Goal: Transaction & Acquisition: Purchase product/service

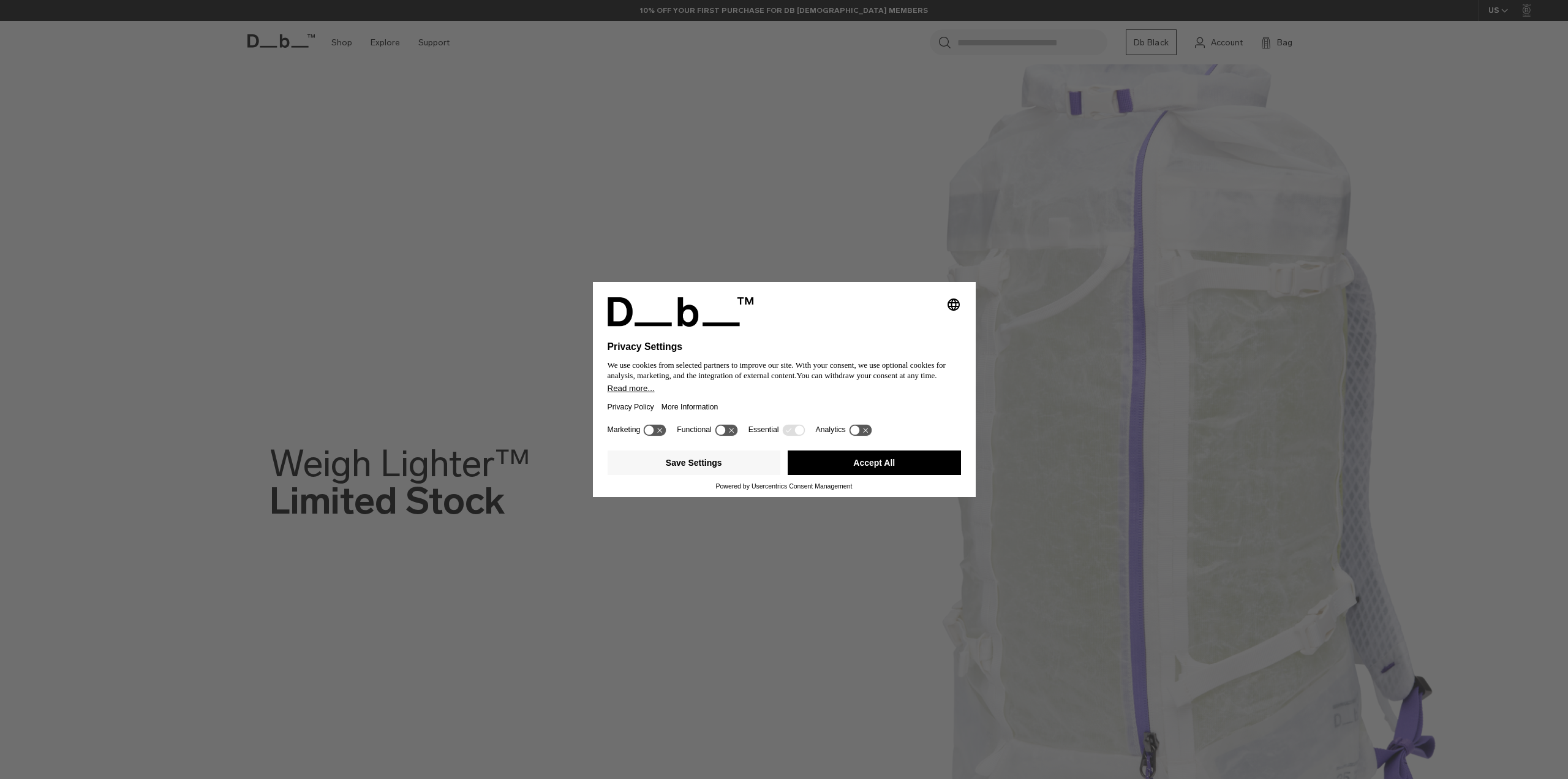
click at [846, 461] on button "Accept All" at bounding box center [874, 462] width 174 height 24
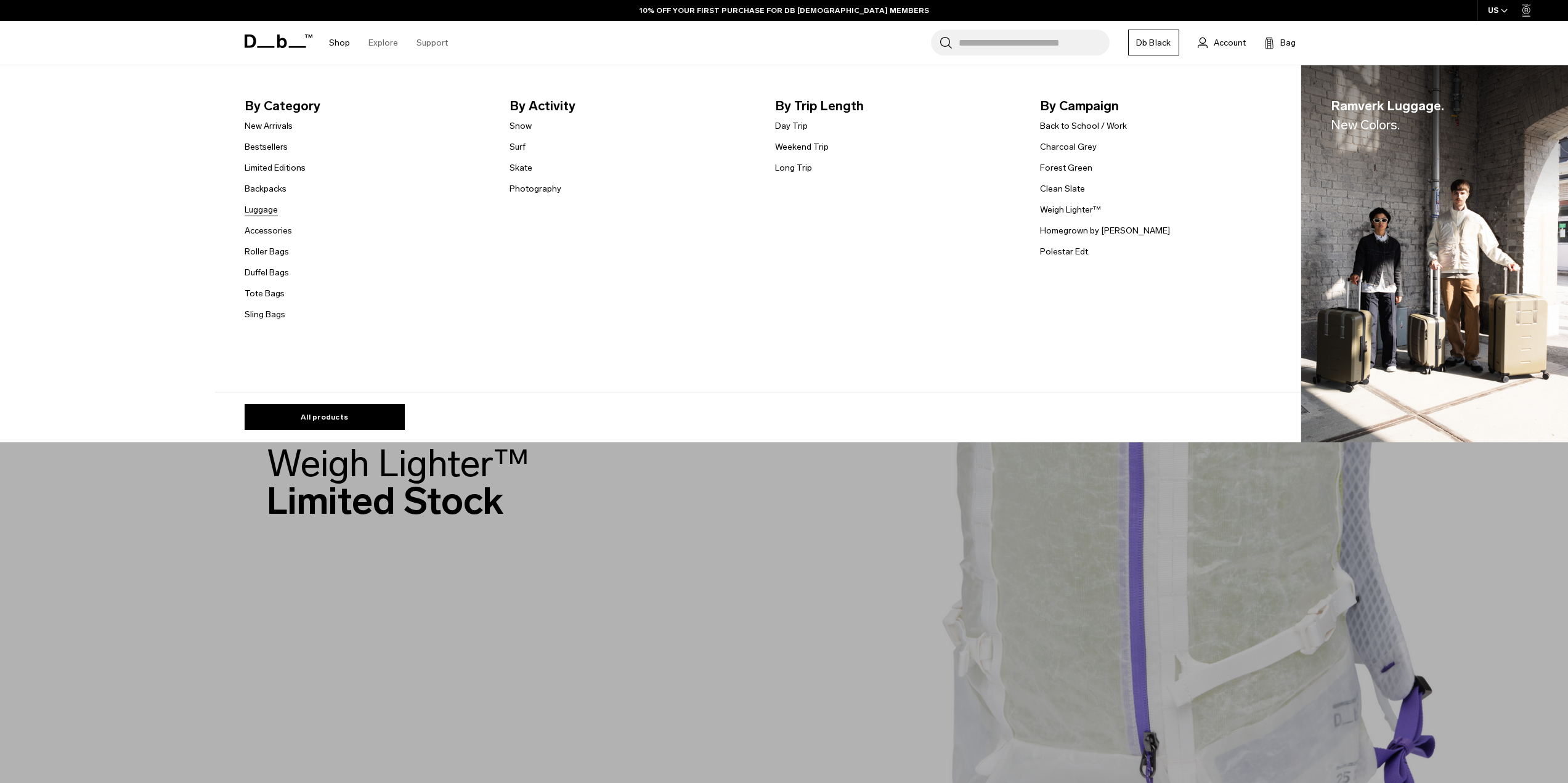
click at [262, 204] on link "Luggage" at bounding box center [261, 210] width 33 height 13
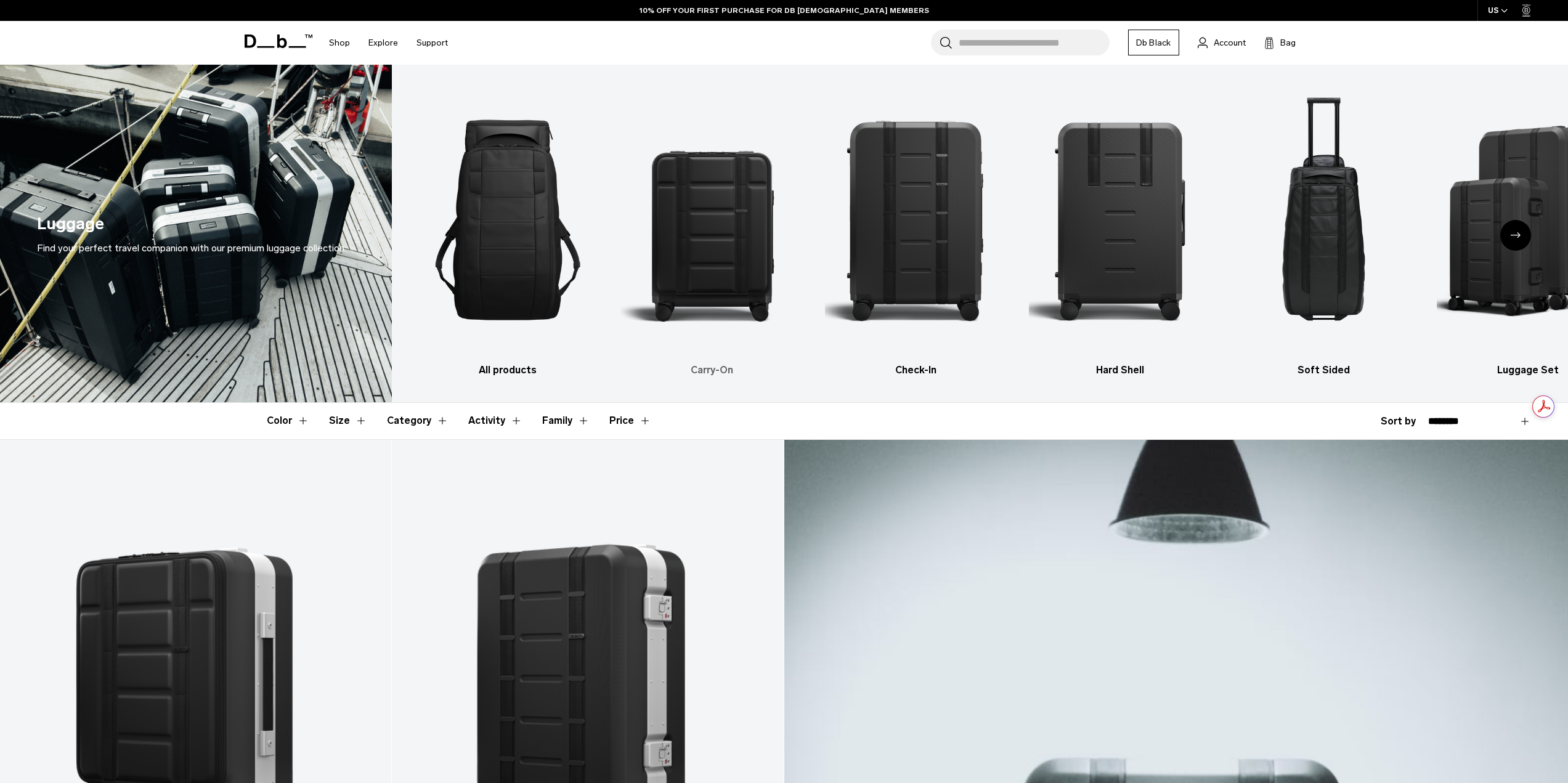
click at [705, 234] on img "2 / 6" at bounding box center [711, 219] width 182 height 273
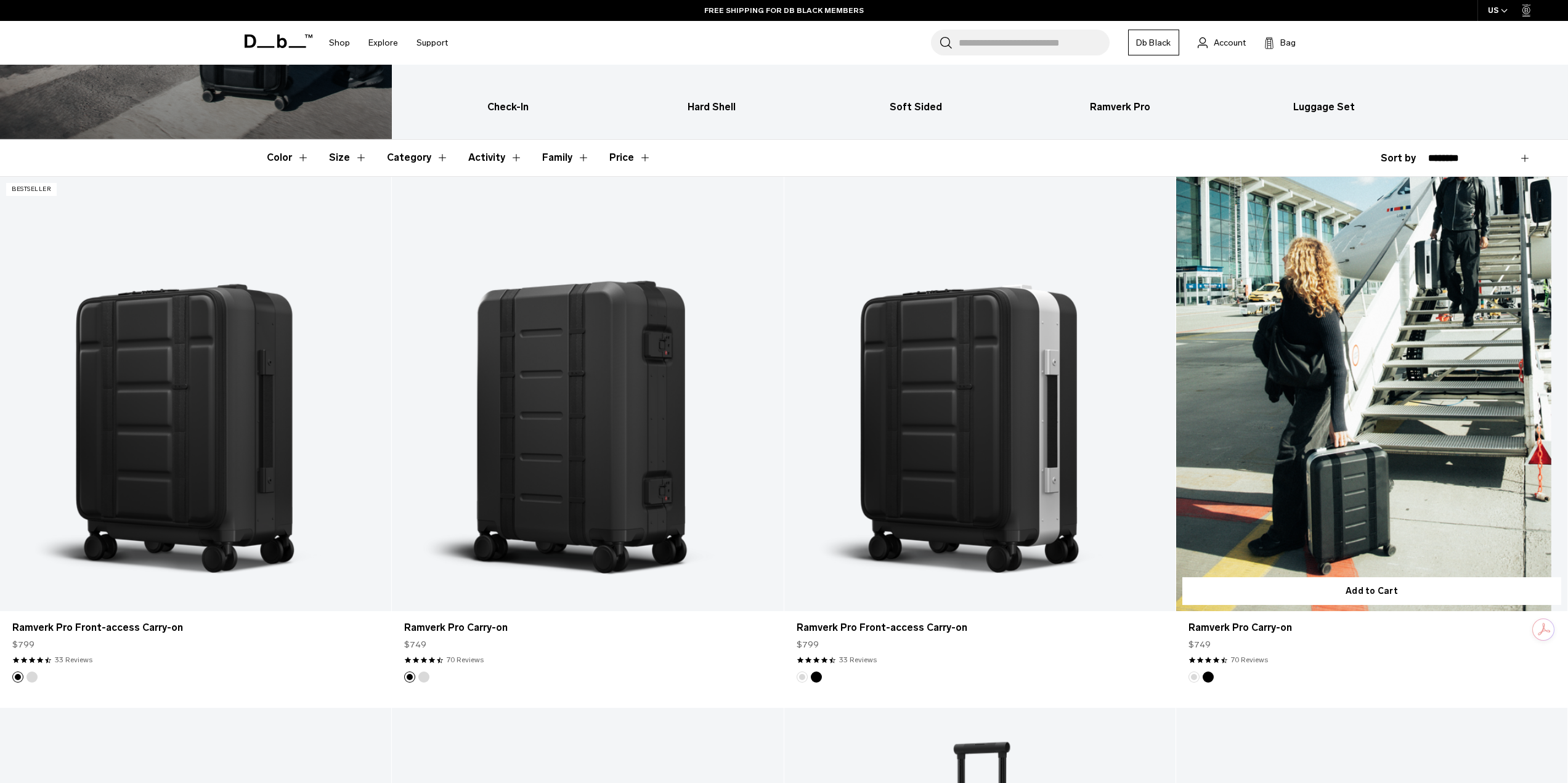
scroll to position [247, 0]
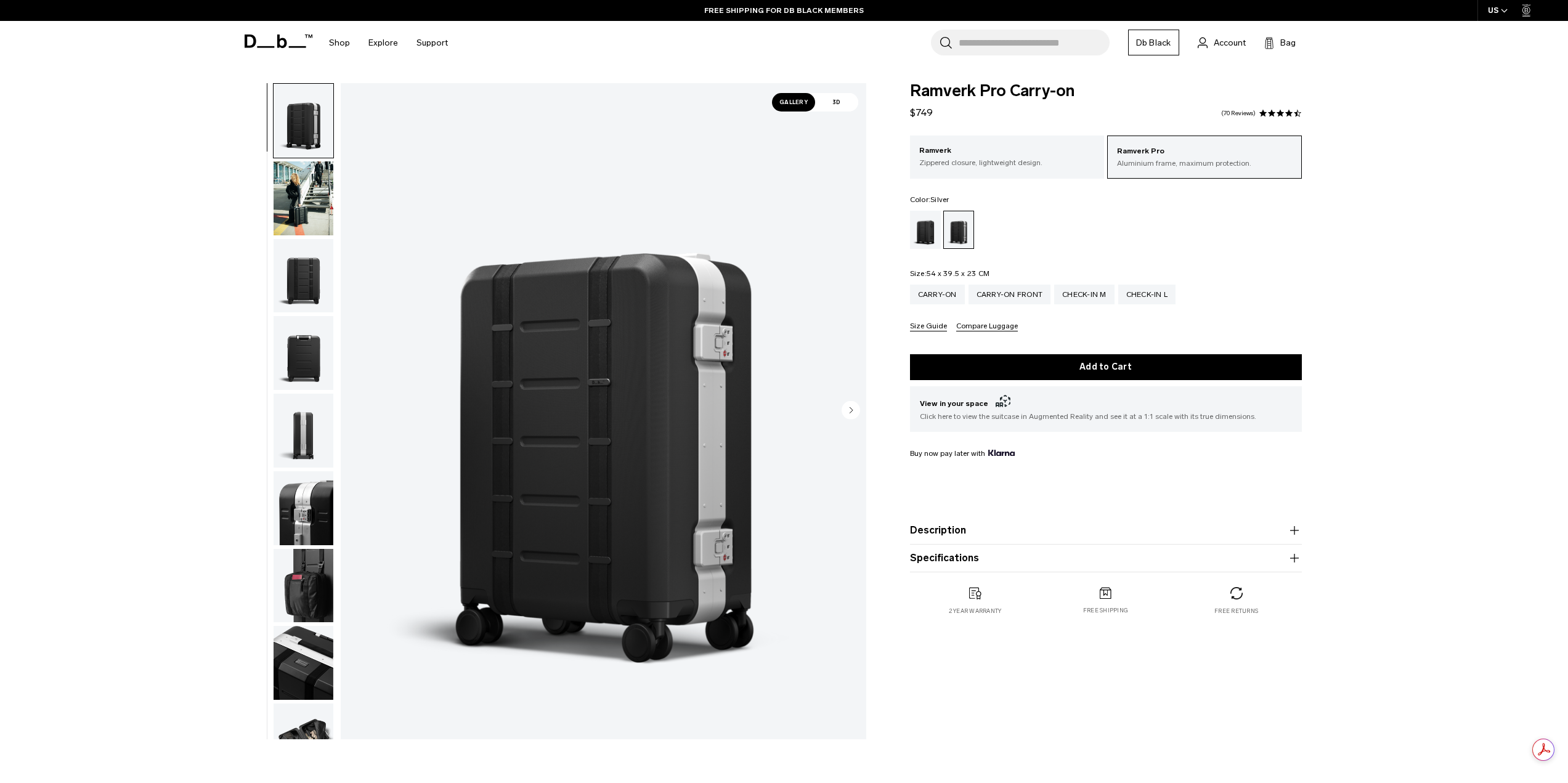
click at [322, 189] on img "button" at bounding box center [303, 198] width 60 height 74
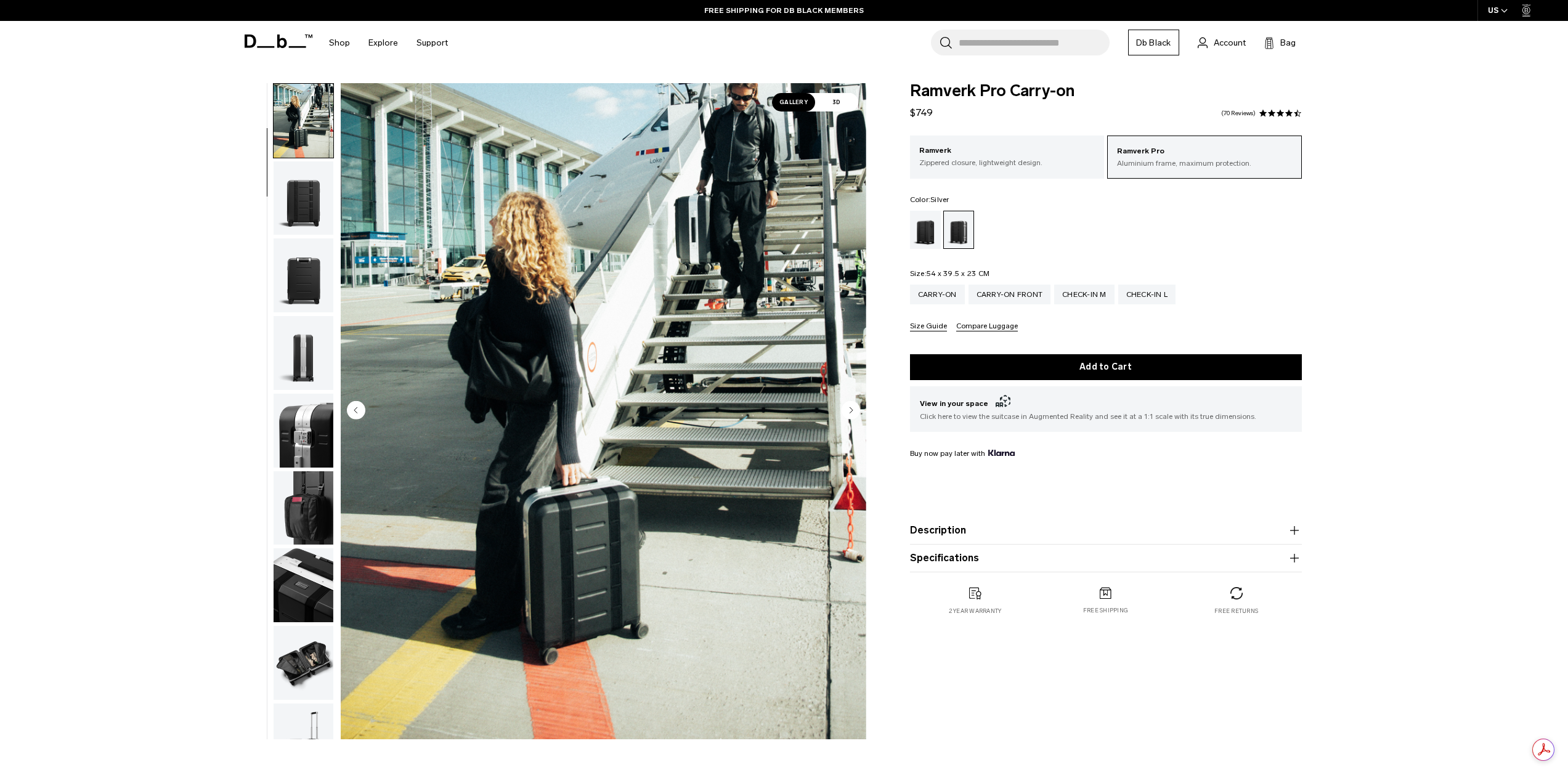
click at [294, 210] on img "button" at bounding box center [303, 198] width 60 height 74
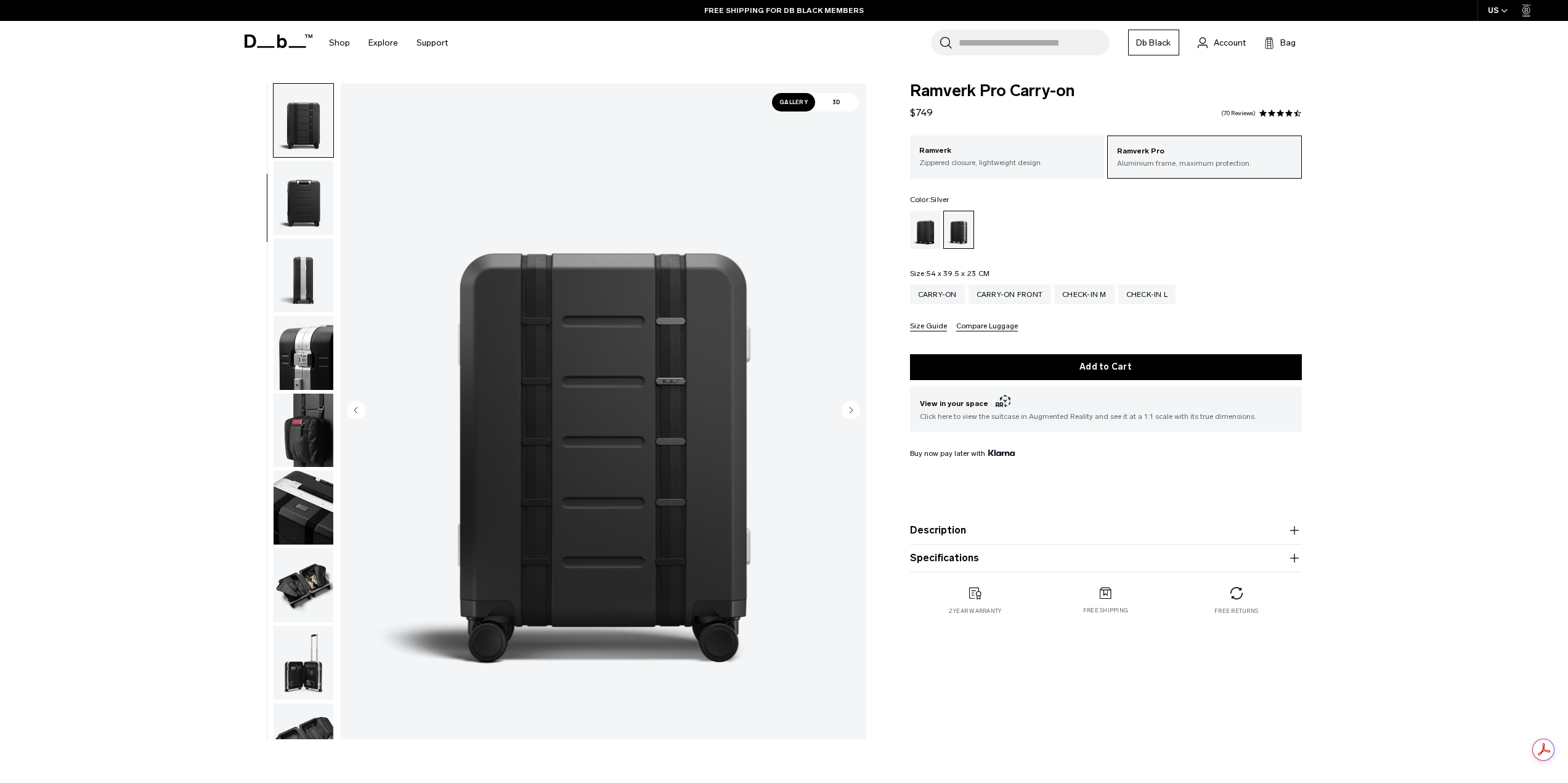
click at [303, 235] on img "button" at bounding box center [303, 197] width 60 height 74
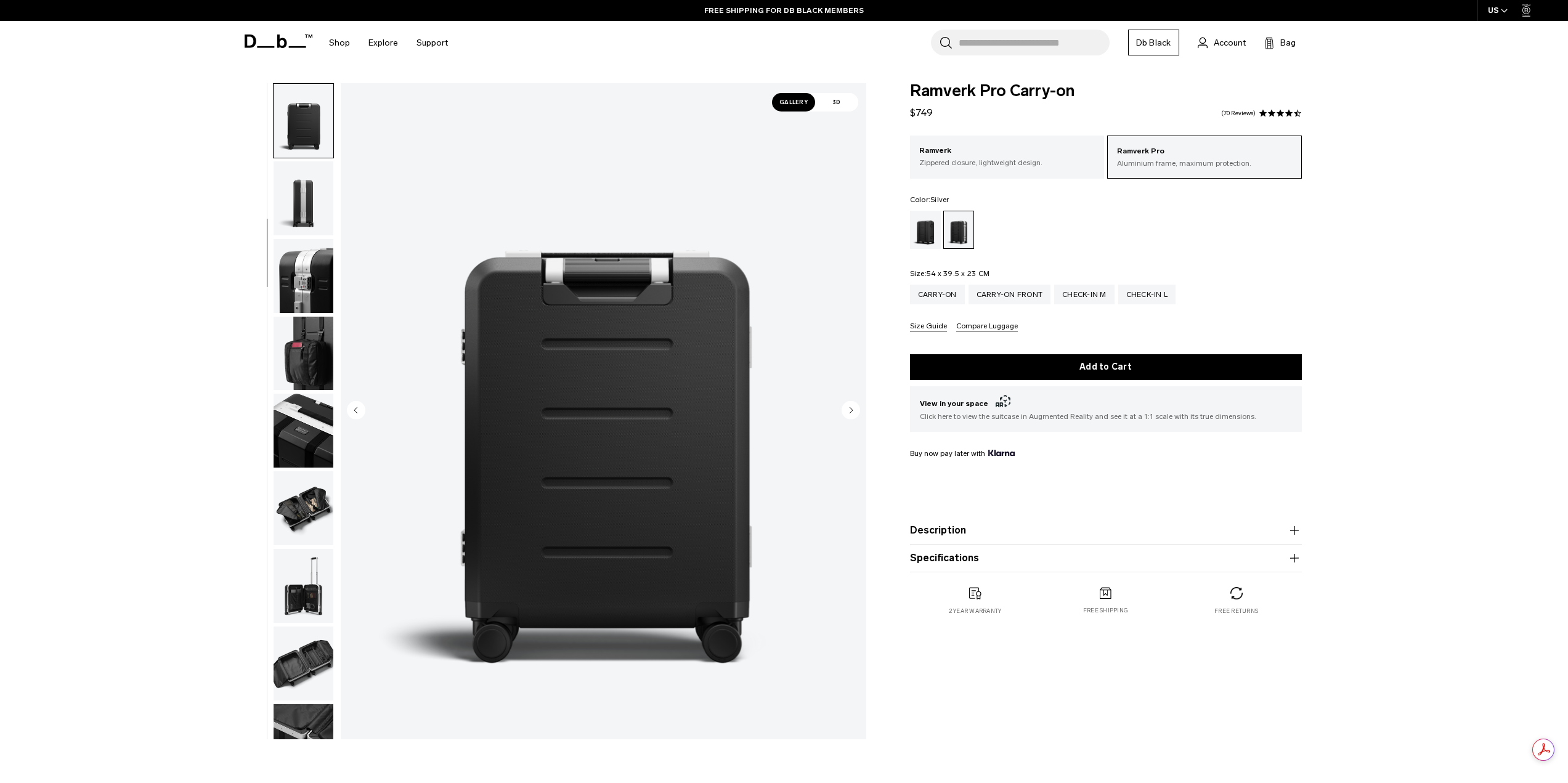
click at [311, 193] on img "button" at bounding box center [303, 198] width 60 height 74
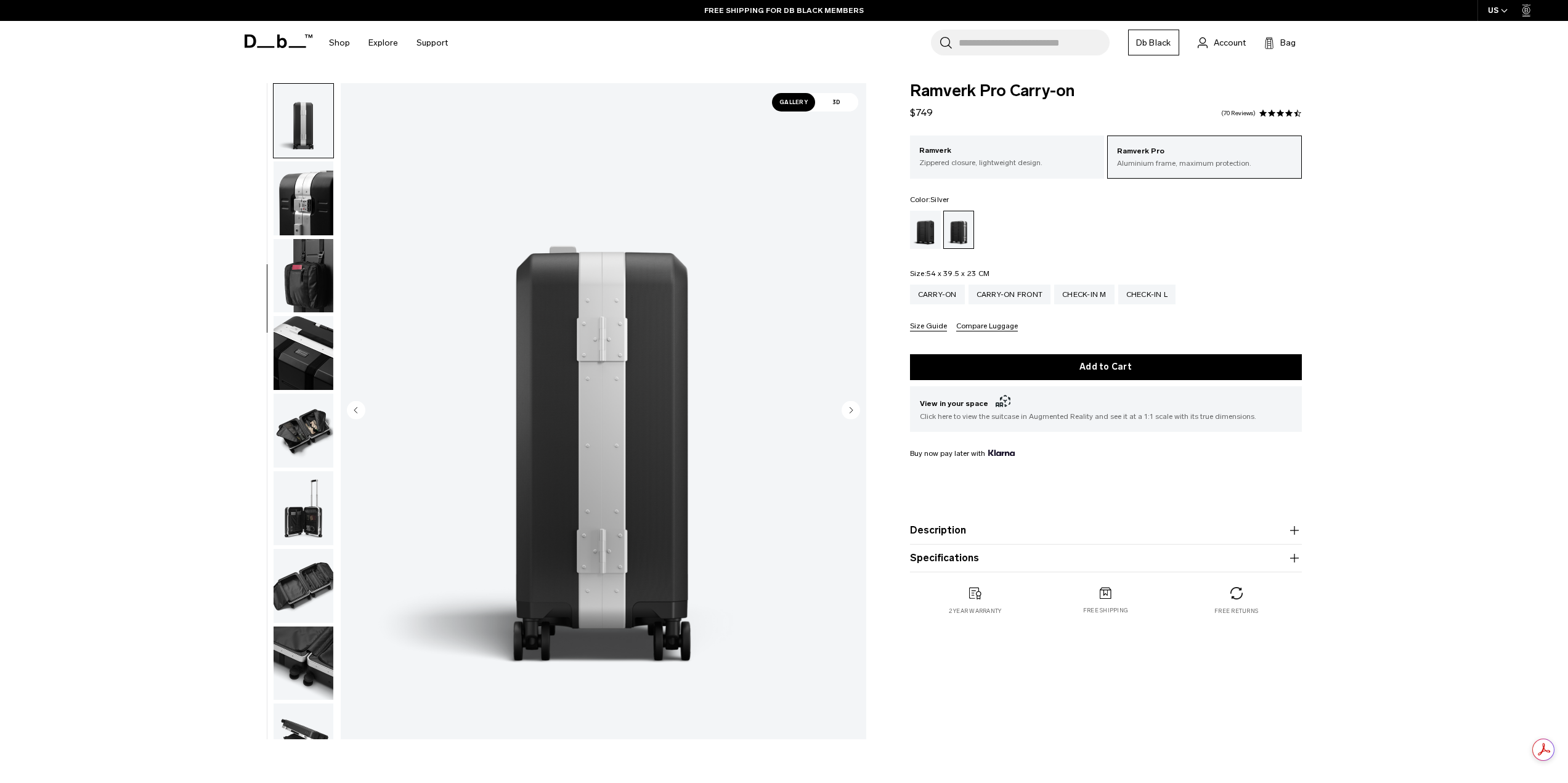
click at [308, 214] on img "button" at bounding box center [303, 198] width 60 height 74
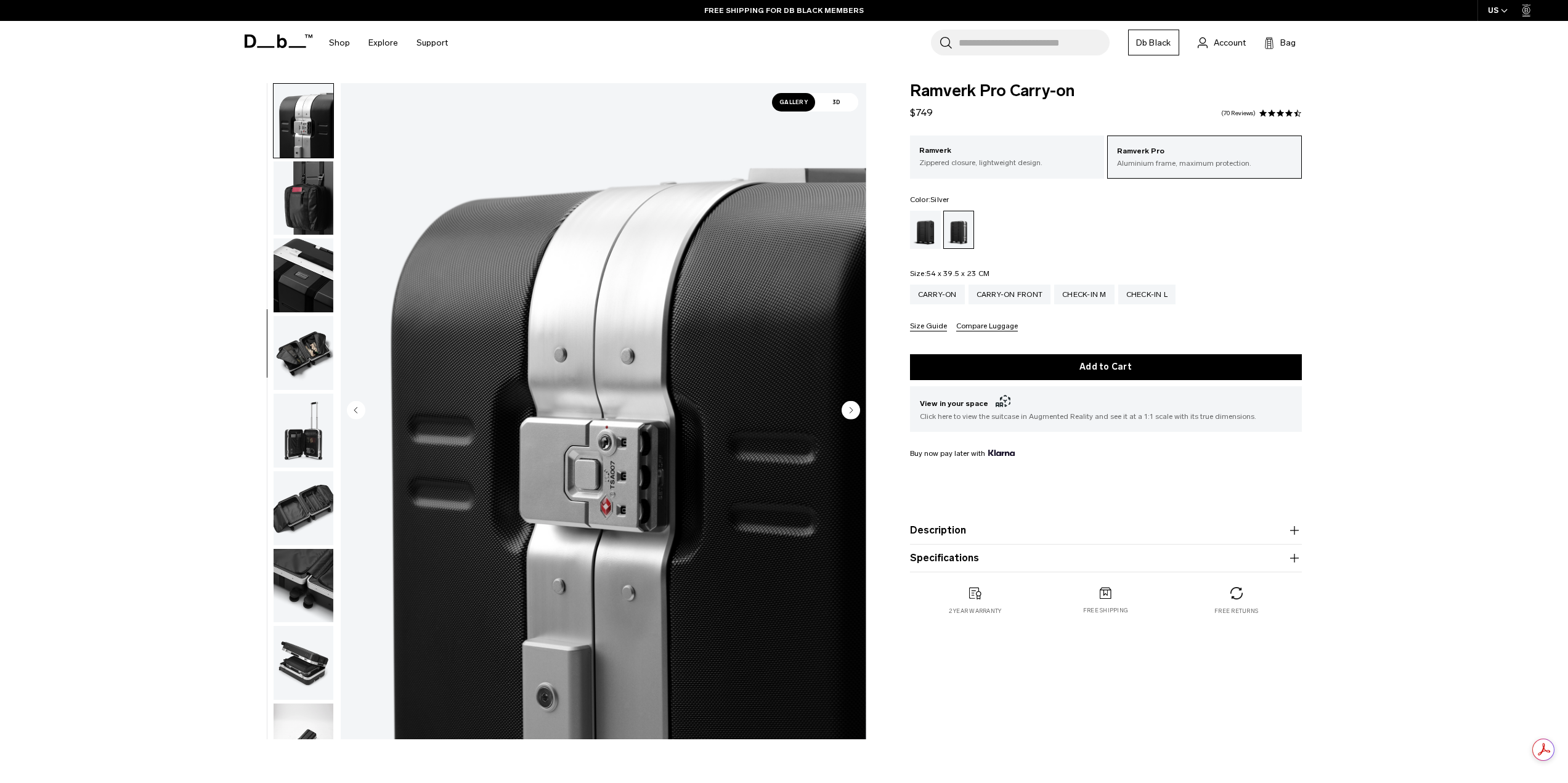
click at [308, 214] on img "button" at bounding box center [303, 198] width 60 height 74
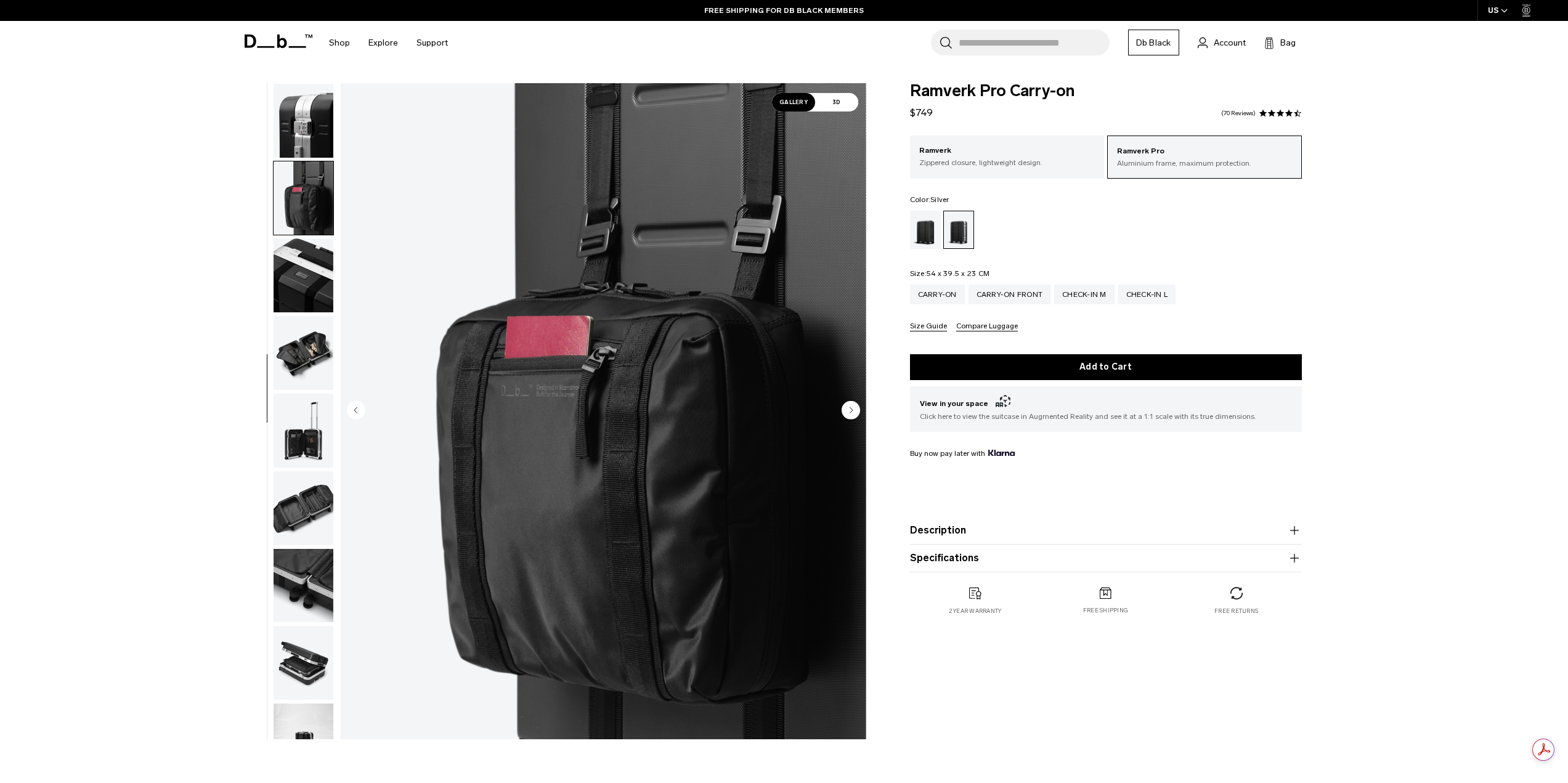
scroll to position [426, 0]
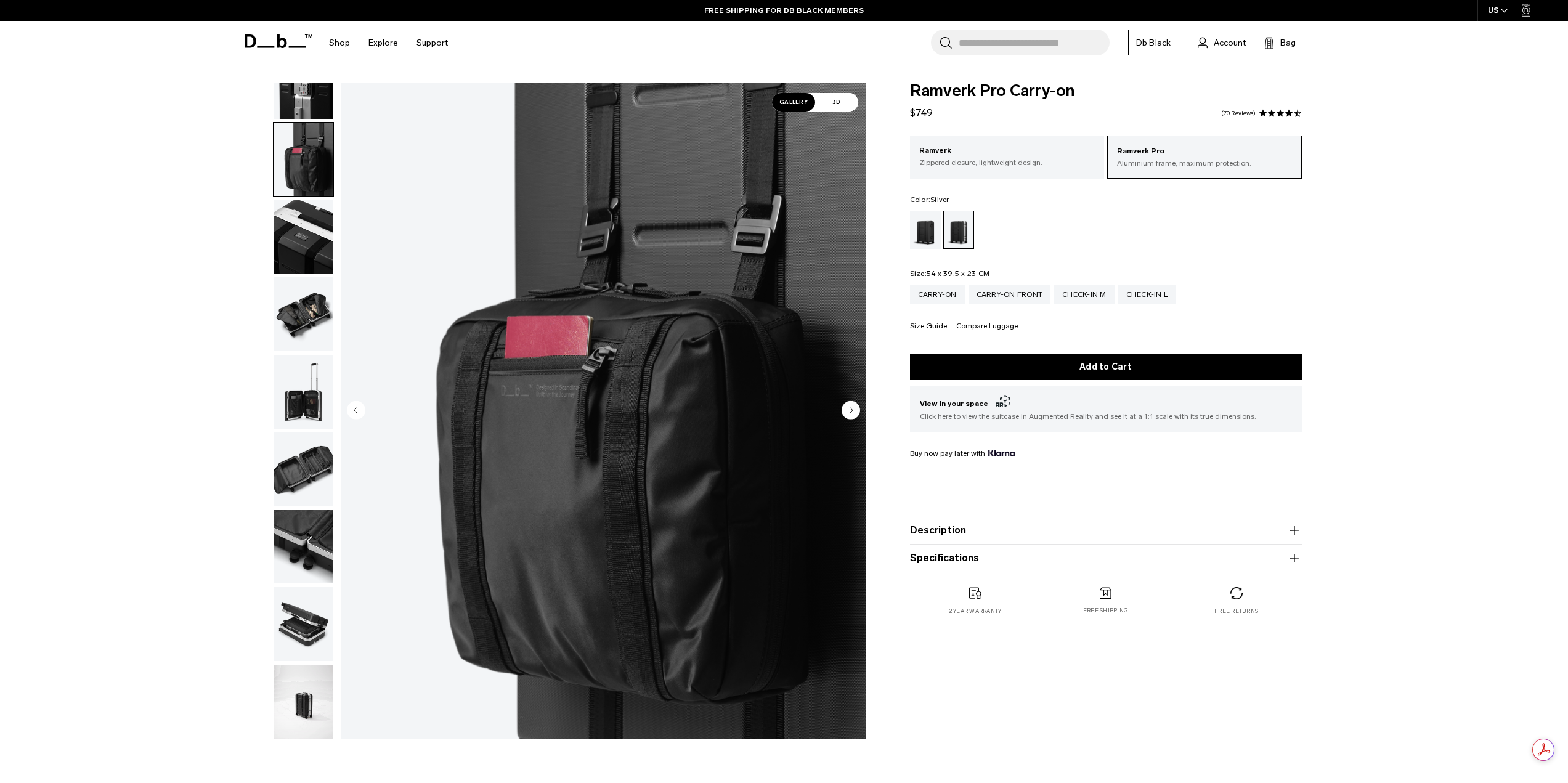
click at [308, 214] on img "button" at bounding box center [303, 236] width 60 height 74
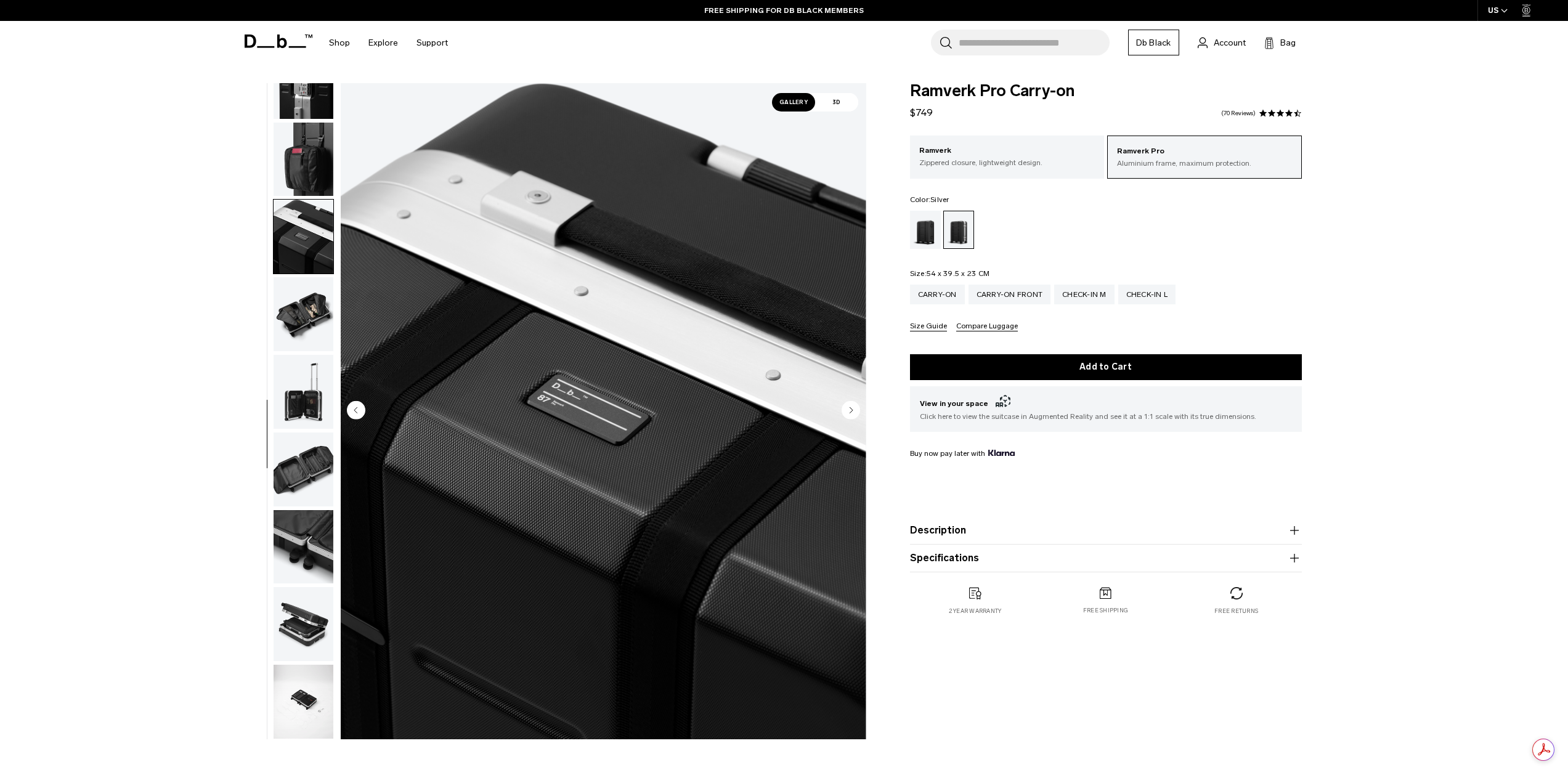
click at [320, 161] on img "button" at bounding box center [303, 160] width 60 height 74
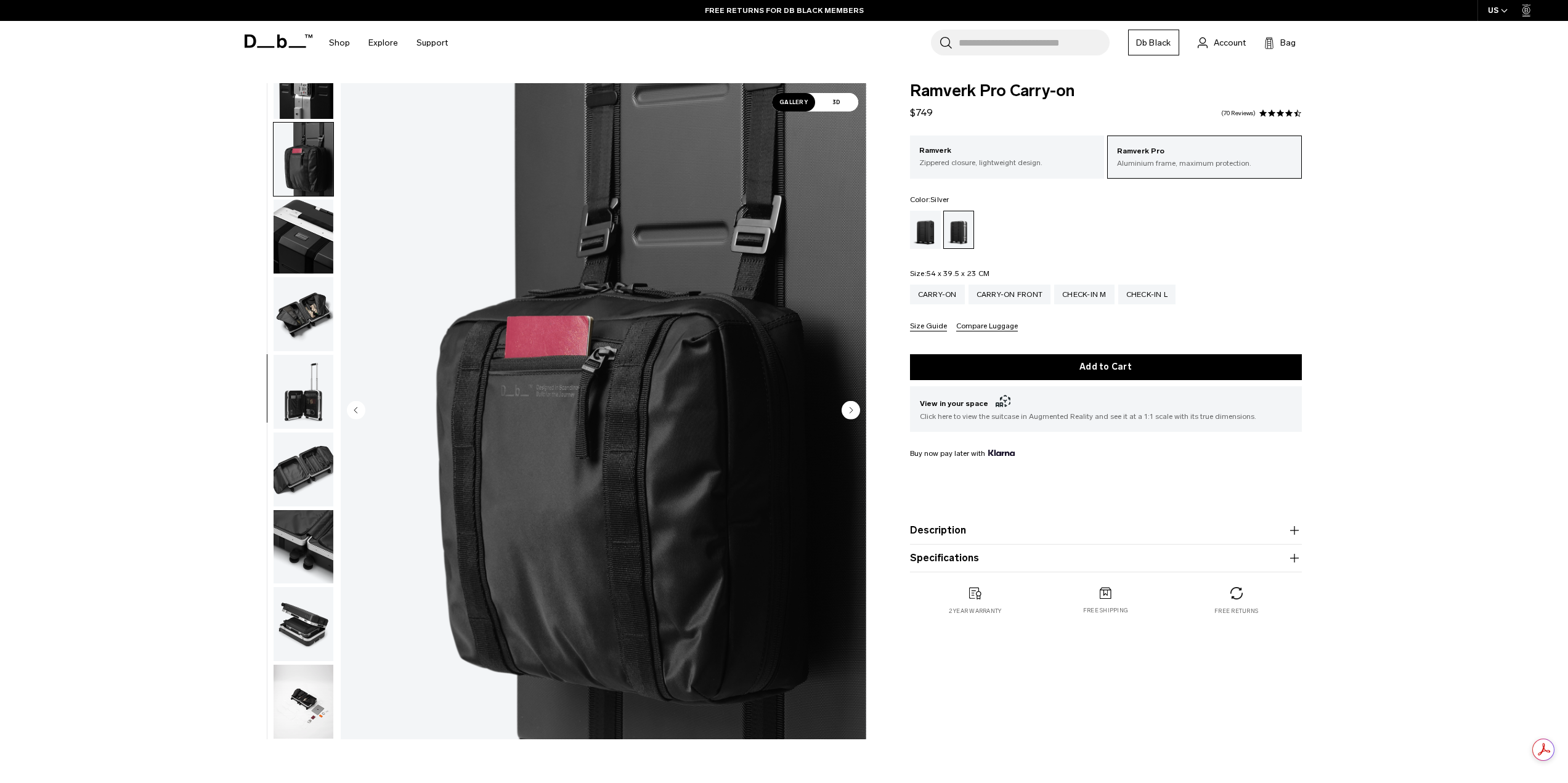
click at [305, 254] on img "button" at bounding box center [303, 236] width 60 height 74
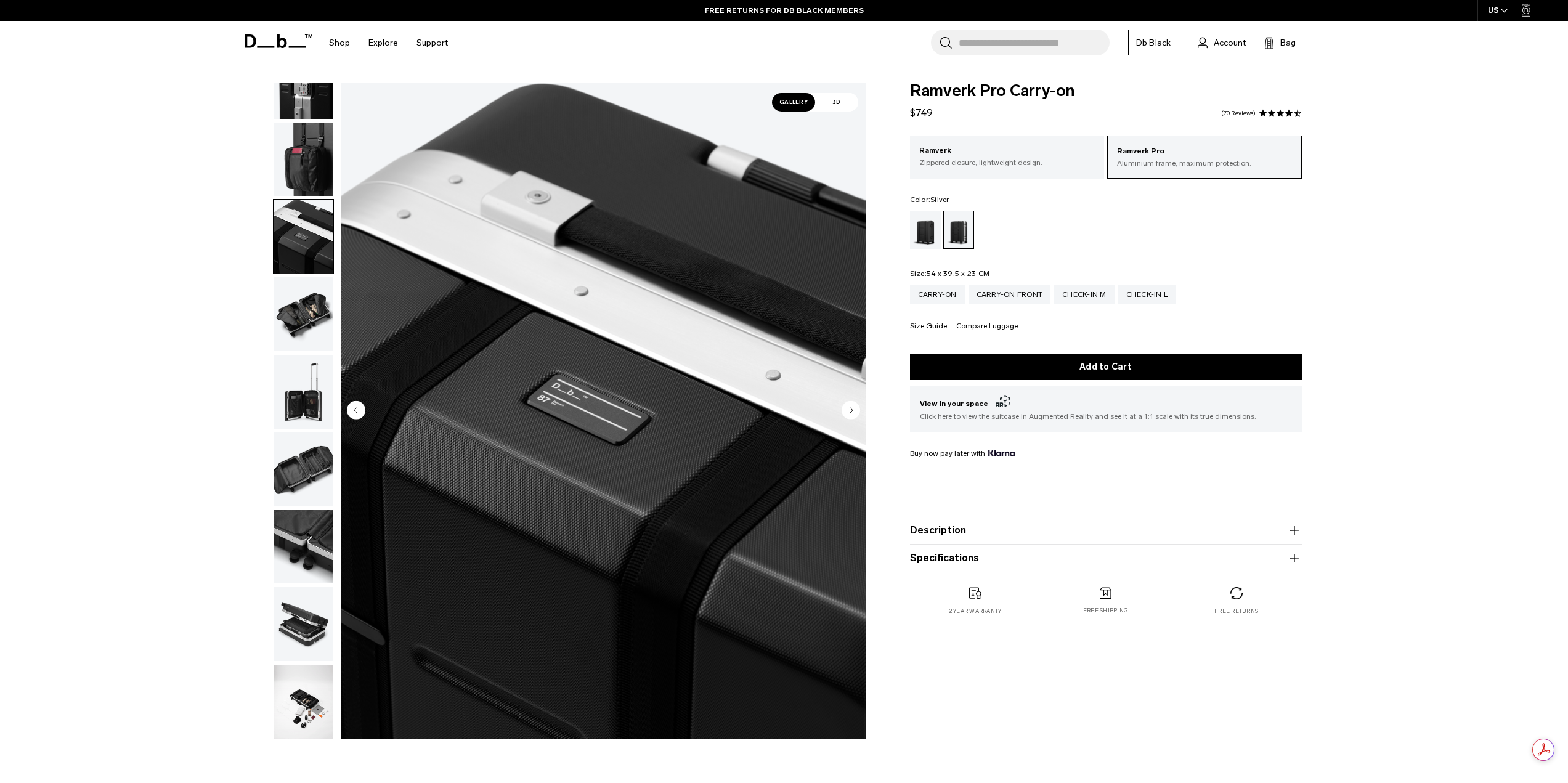
click at [302, 319] on img "button" at bounding box center [303, 314] width 60 height 74
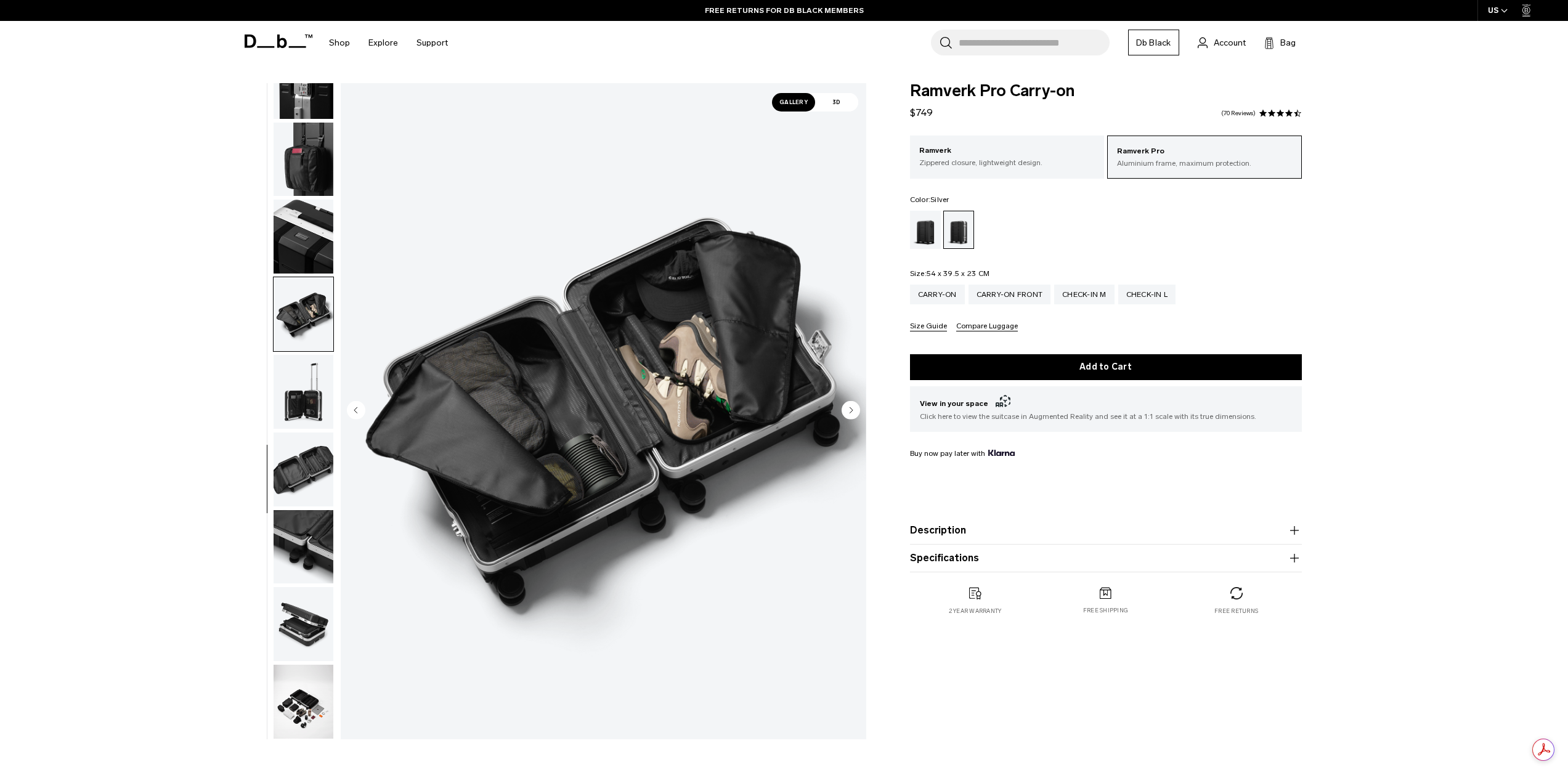
click at [305, 397] on img "button" at bounding box center [303, 392] width 60 height 74
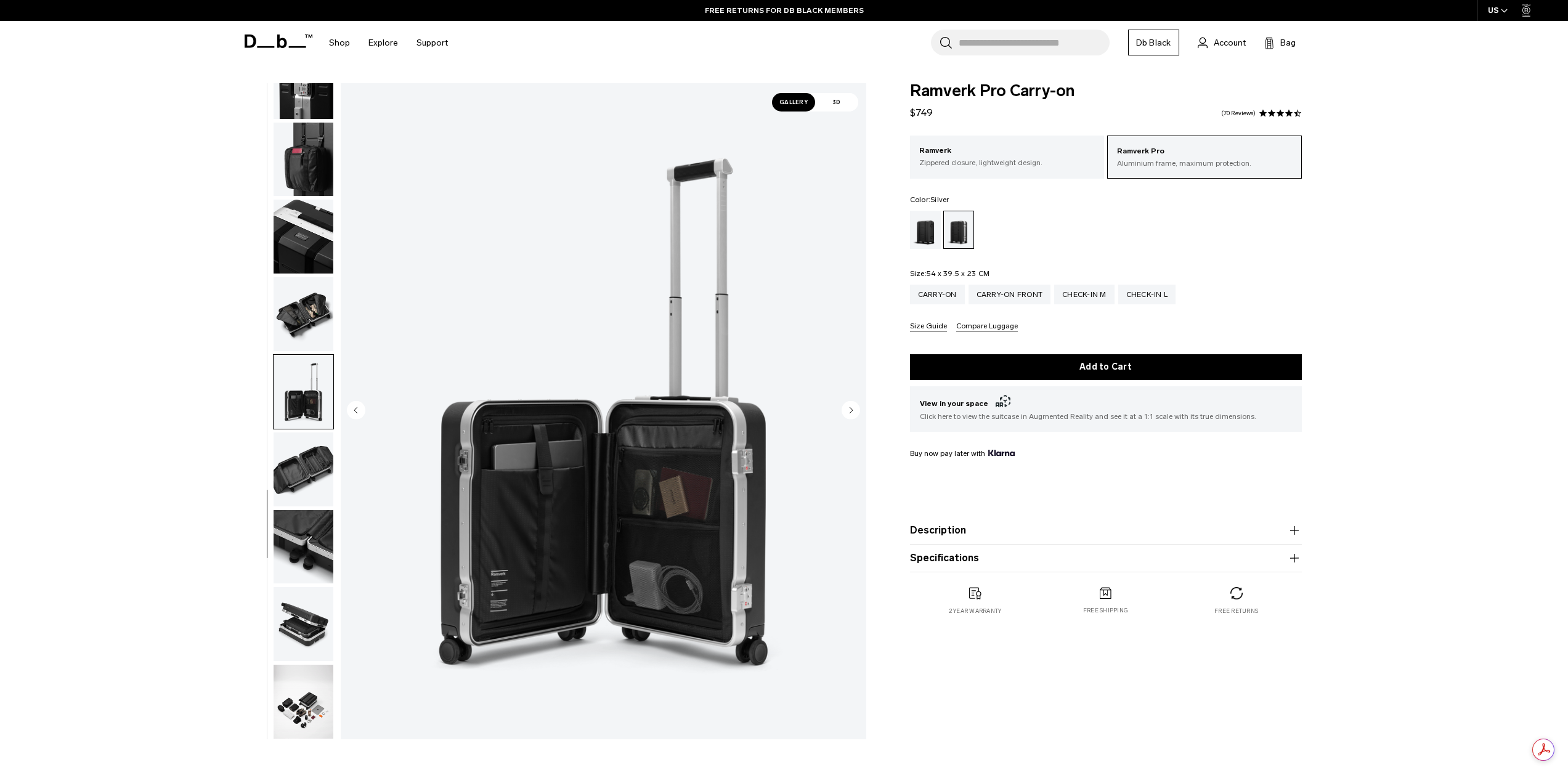
click at [317, 315] on img "button" at bounding box center [303, 314] width 60 height 74
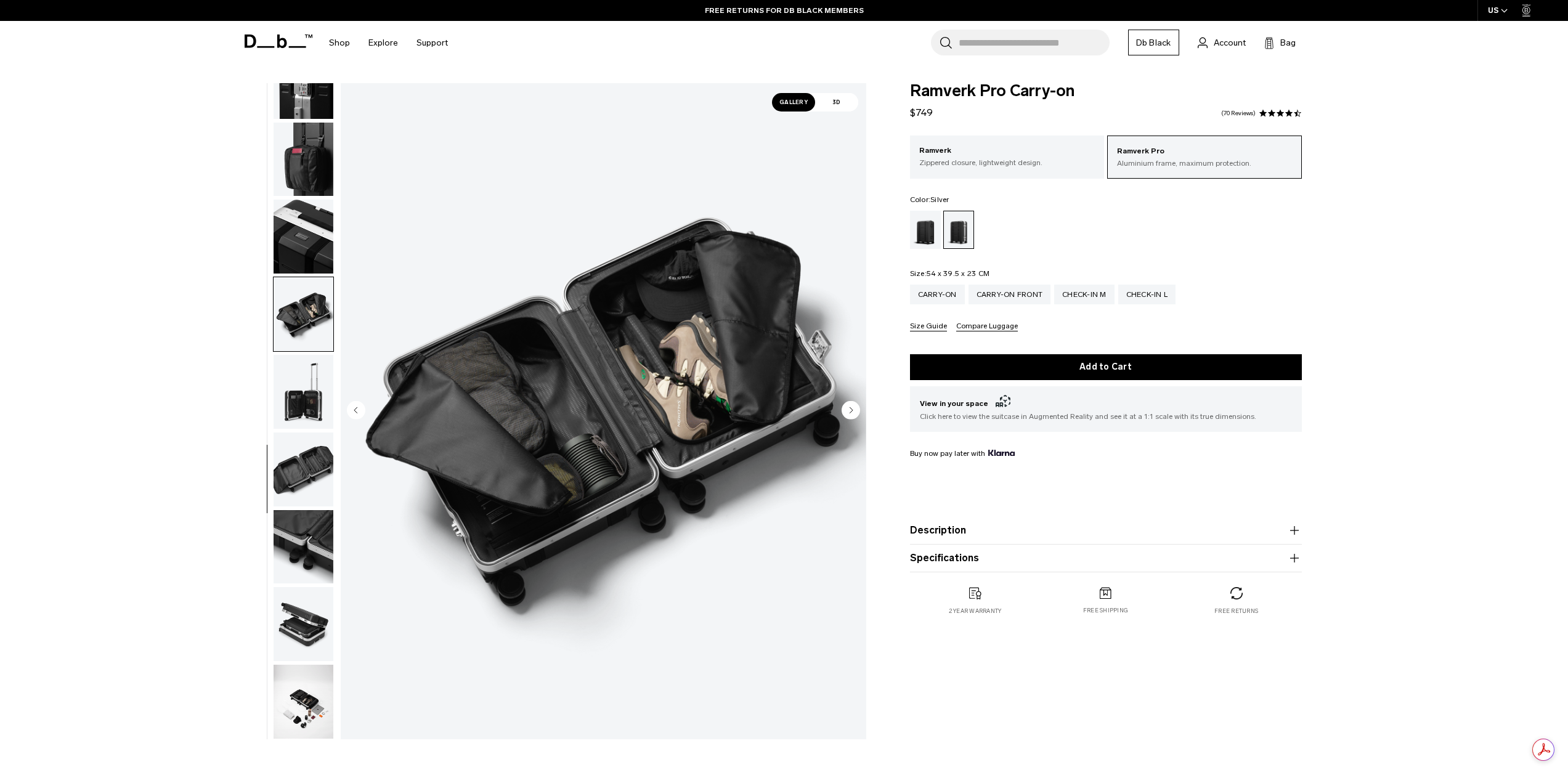
click at [605, 373] on img "9 / 14" at bounding box center [603, 411] width 526 height 656
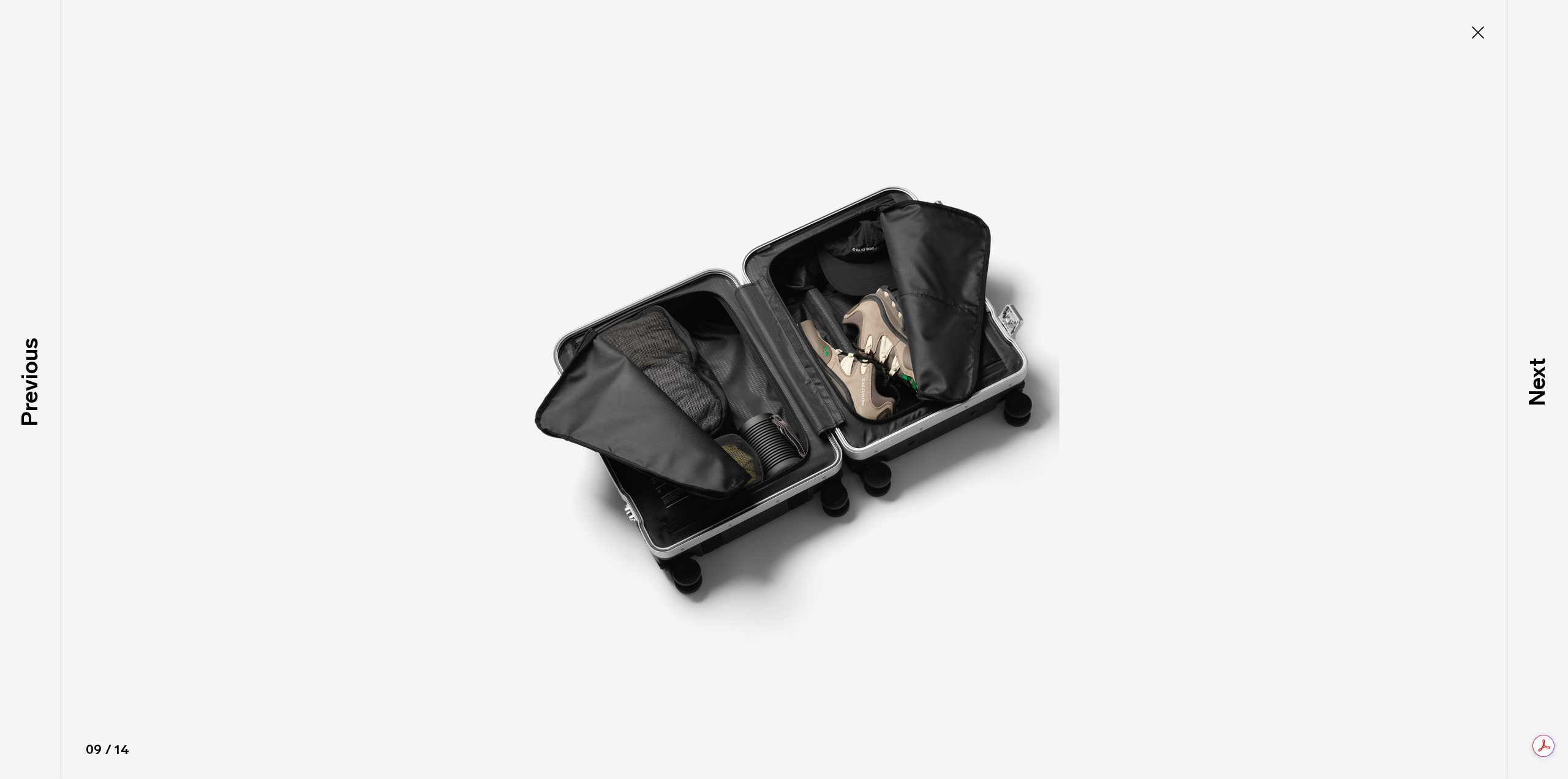
click at [602, 371] on img at bounding box center [784, 390] width 551 height 779
click at [1480, 38] on icon at bounding box center [1478, 32] width 19 height 19
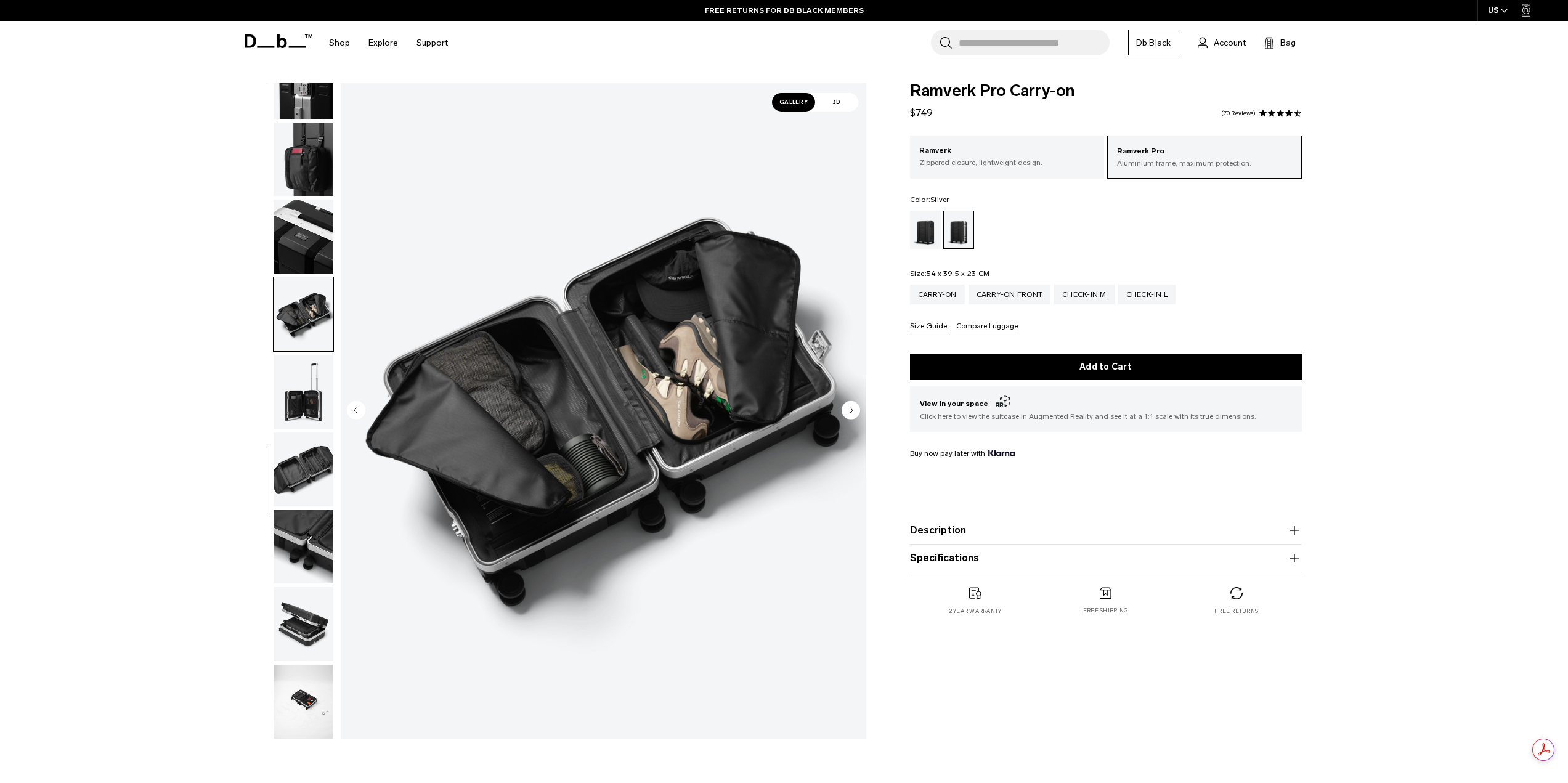
click at [305, 474] on img "button" at bounding box center [303, 469] width 60 height 74
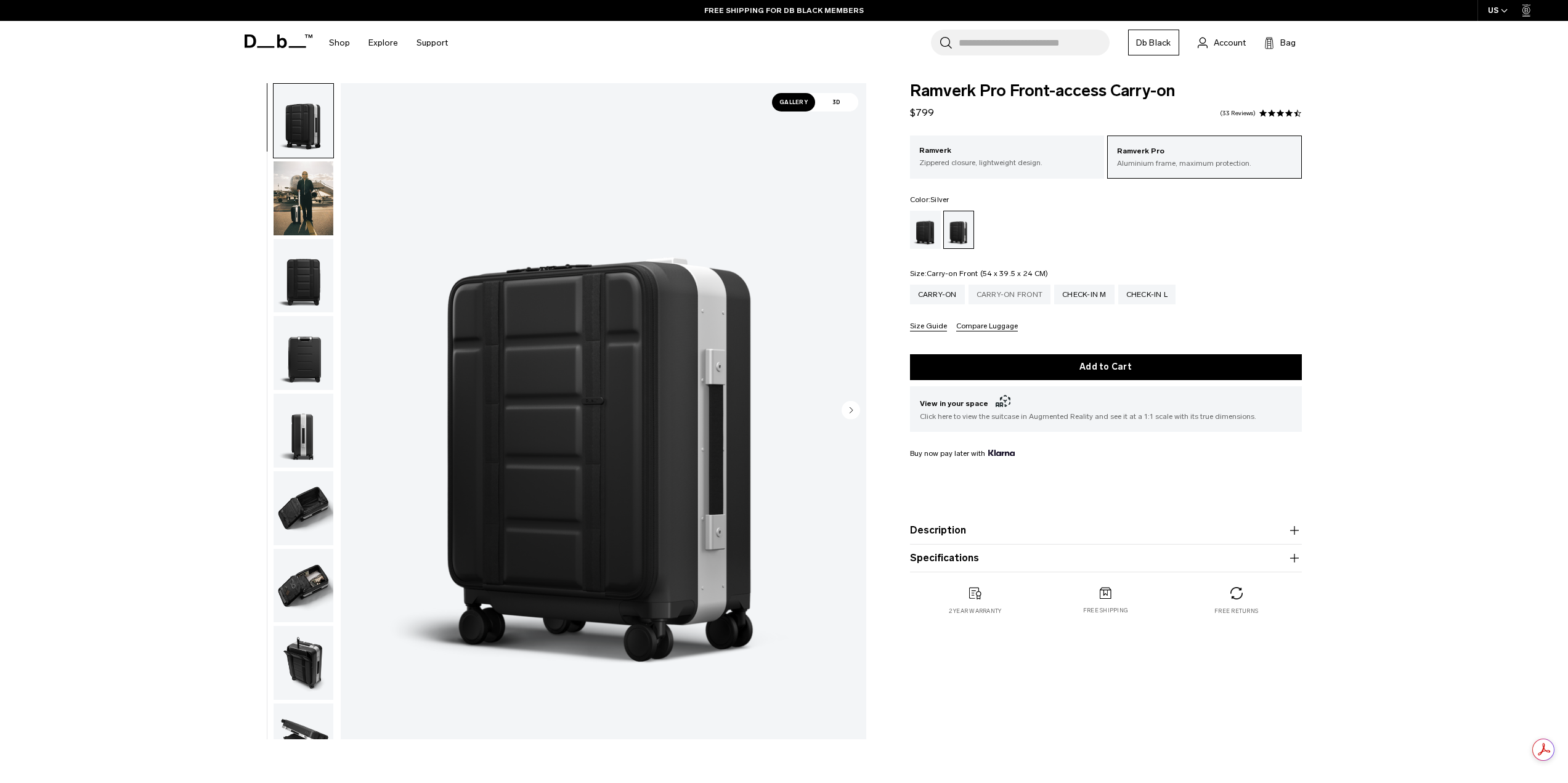
click at [985, 292] on div "Carry-on Front" at bounding box center [1010, 294] width 82 height 20
click at [305, 266] on img "button" at bounding box center [303, 276] width 60 height 74
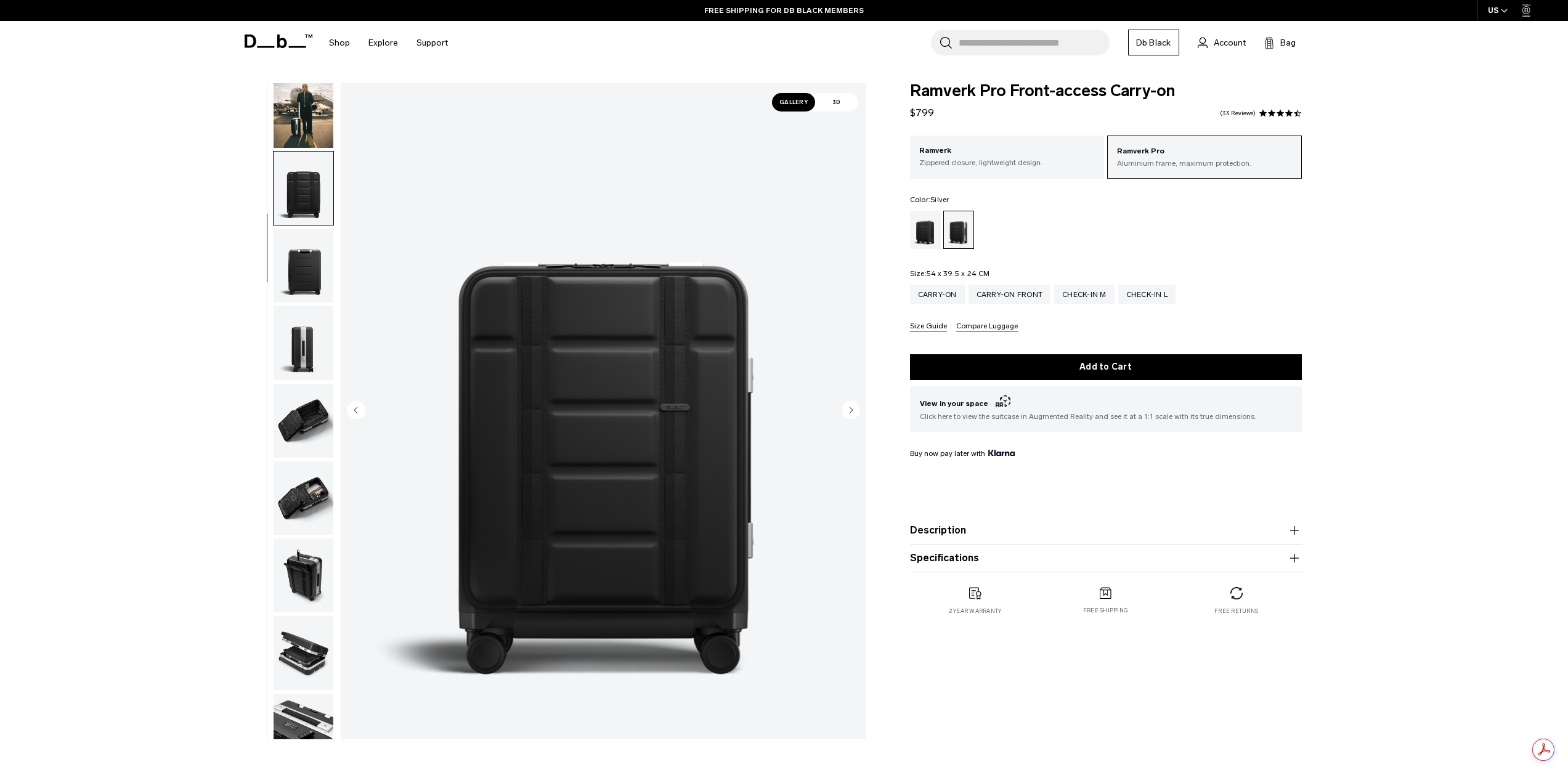
scroll to position [117, 0]
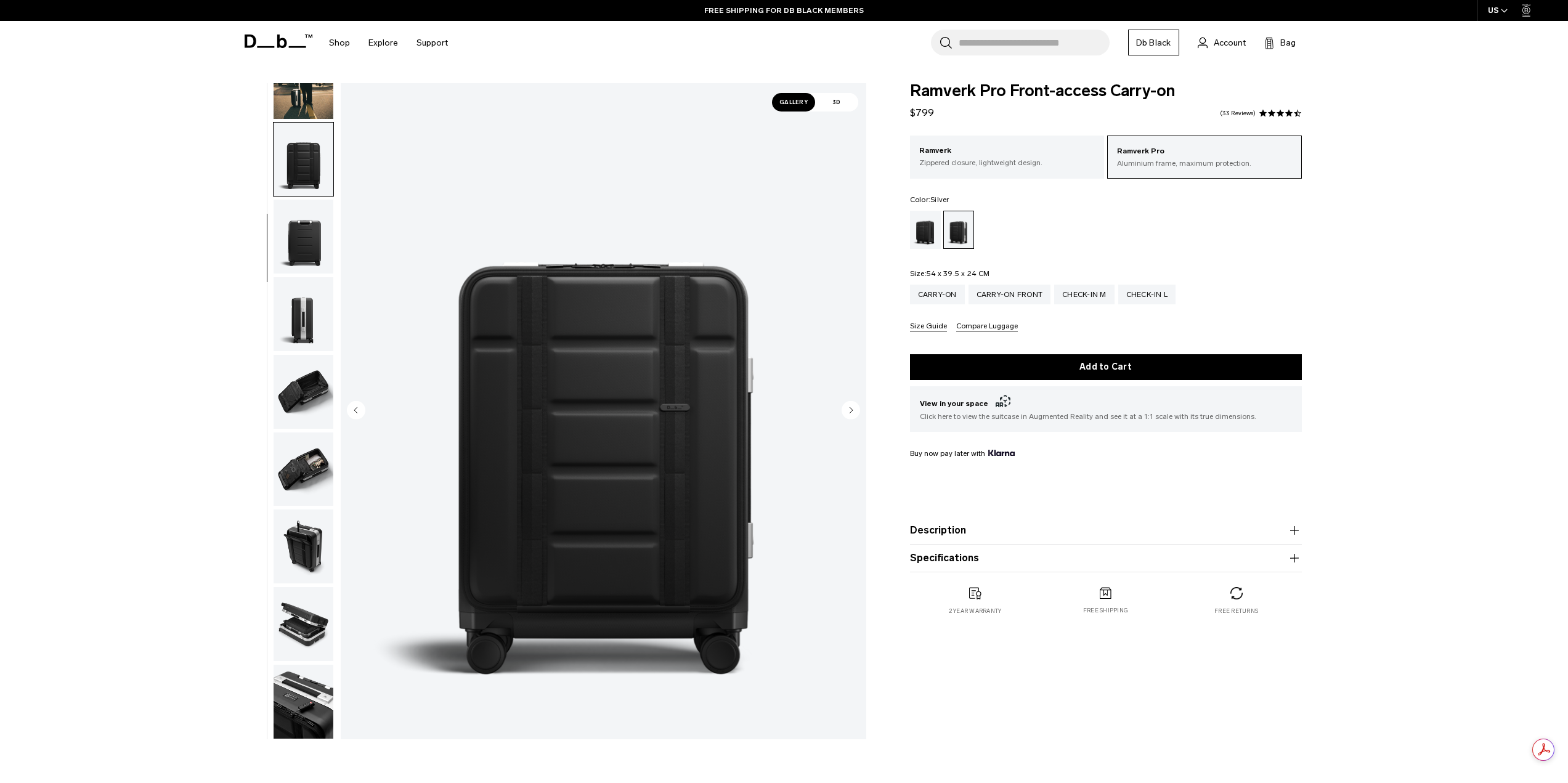
click at [307, 378] on img "button" at bounding box center [303, 392] width 60 height 74
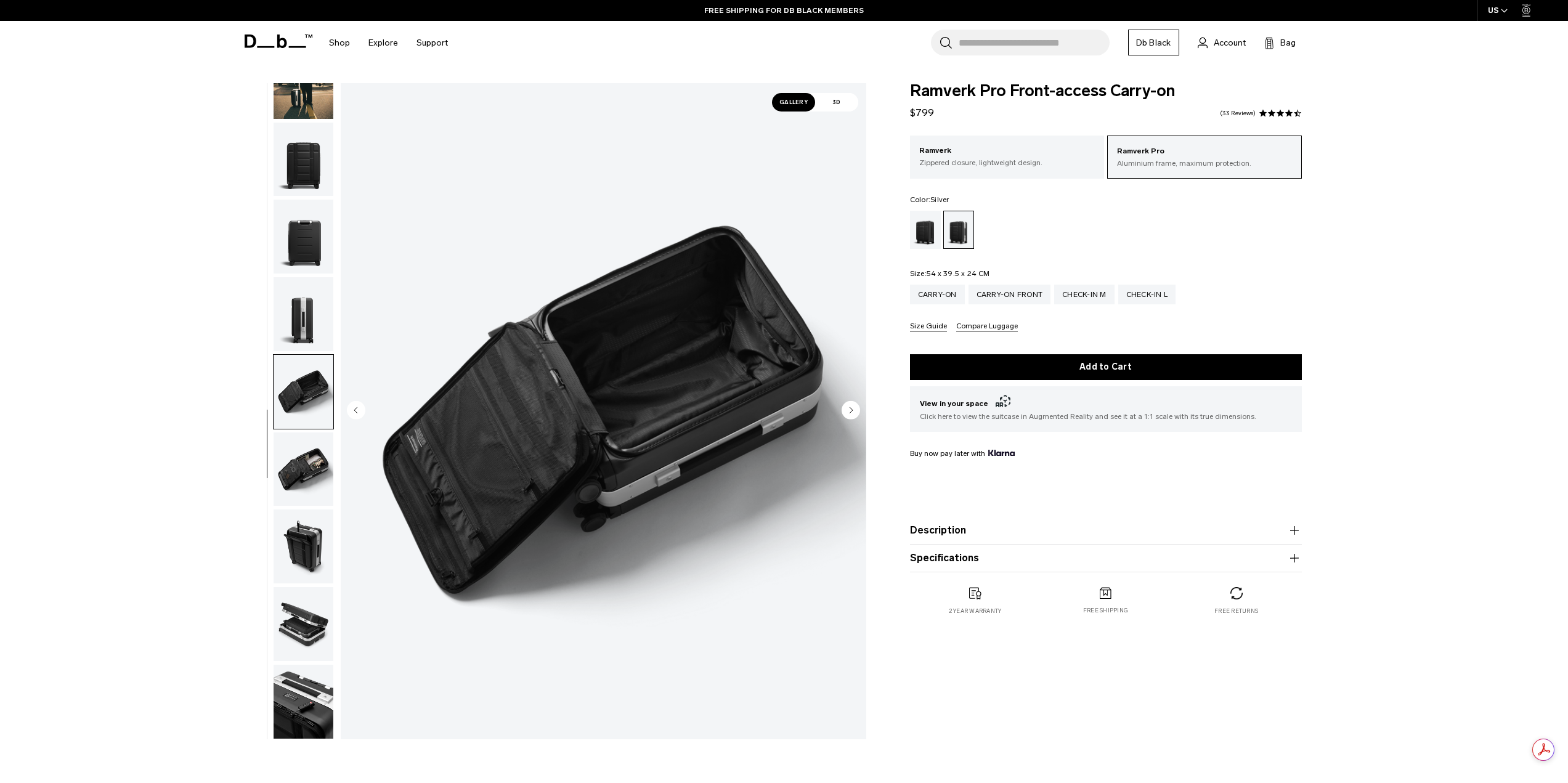
click at [304, 323] on img "button" at bounding box center [303, 314] width 60 height 74
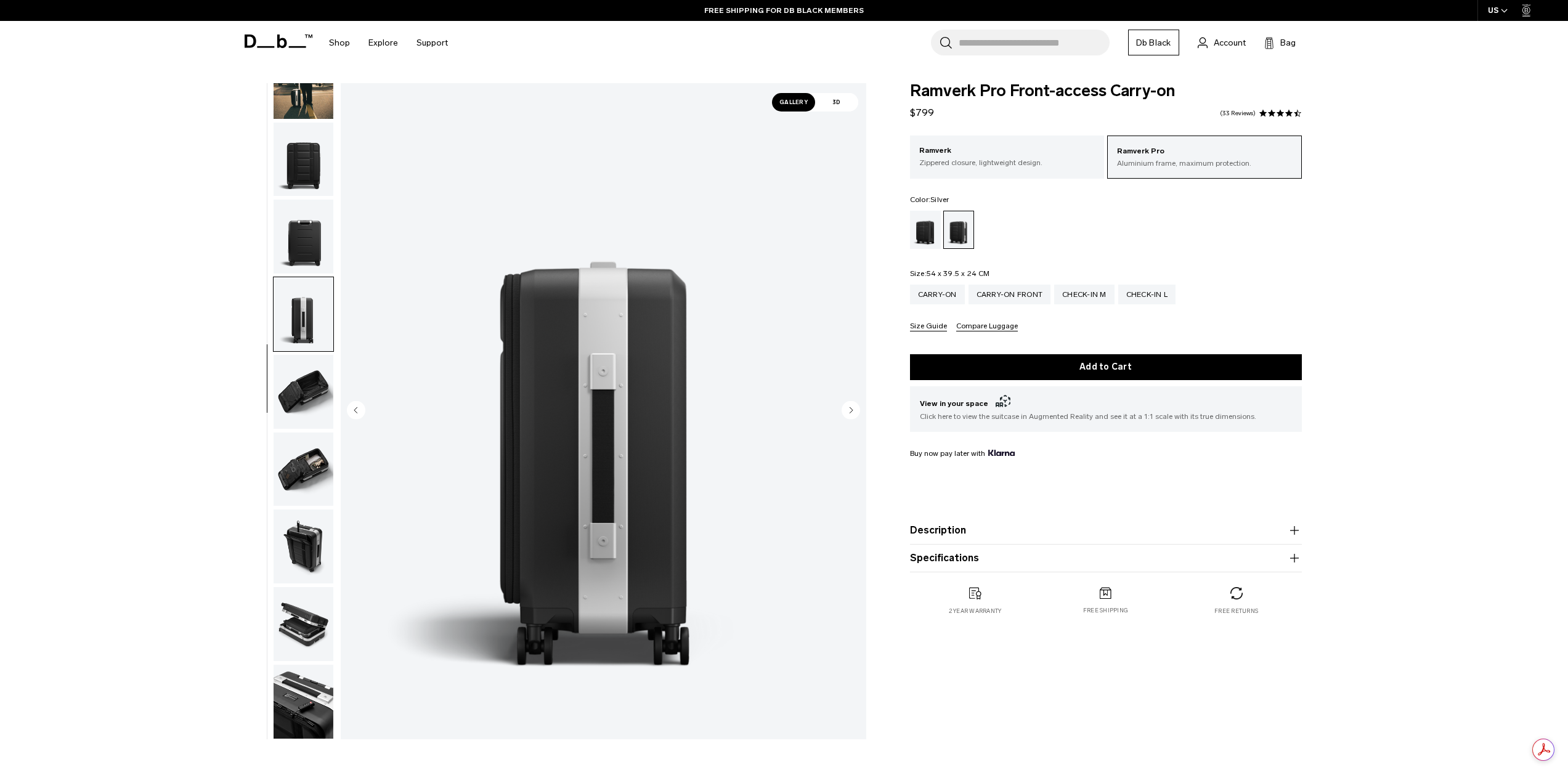
click at [302, 376] on img "button" at bounding box center [303, 392] width 60 height 74
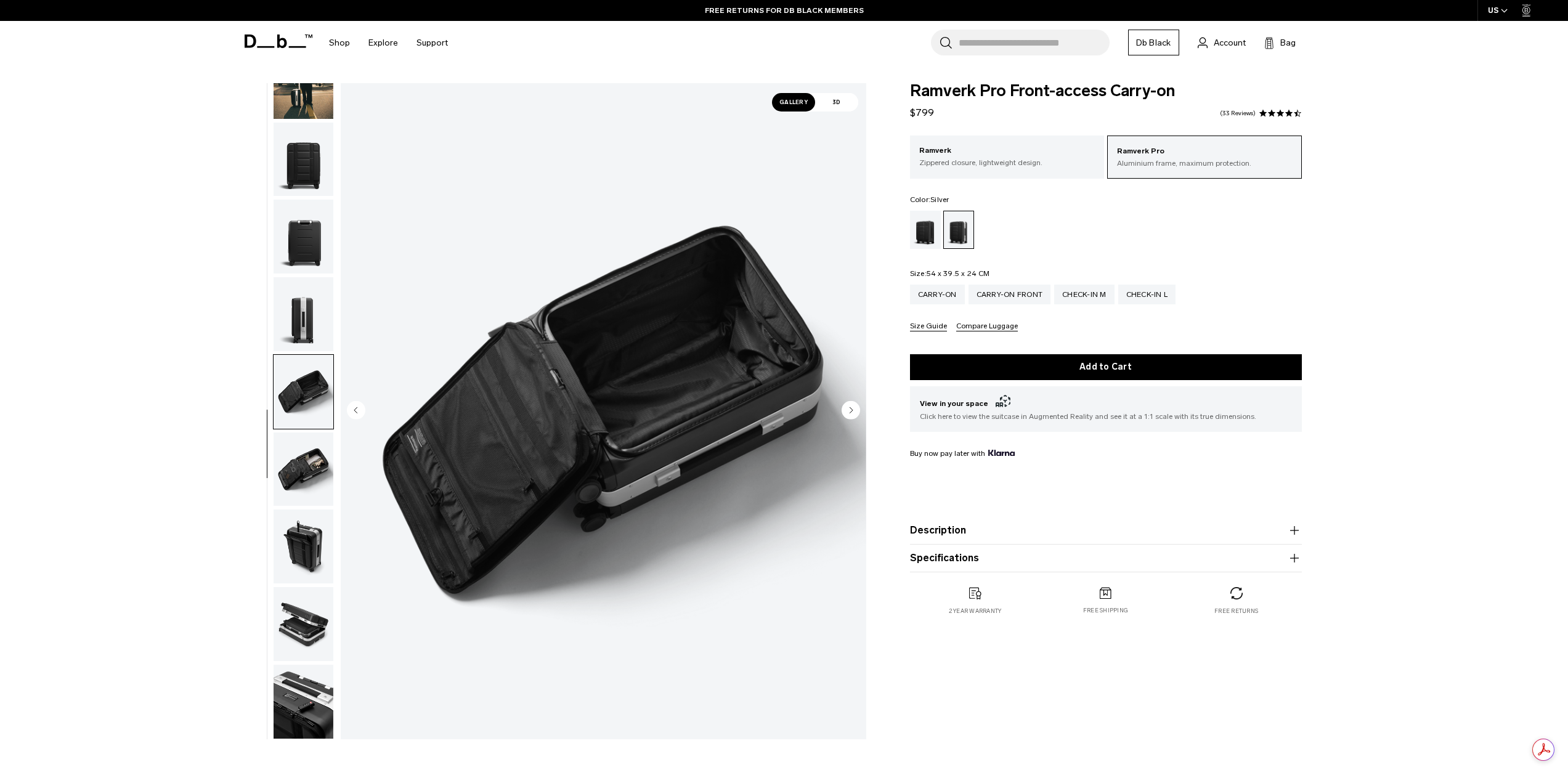
click at [316, 412] on img "button" at bounding box center [303, 392] width 60 height 74
click at [311, 459] on img "button" at bounding box center [303, 469] width 60 height 74
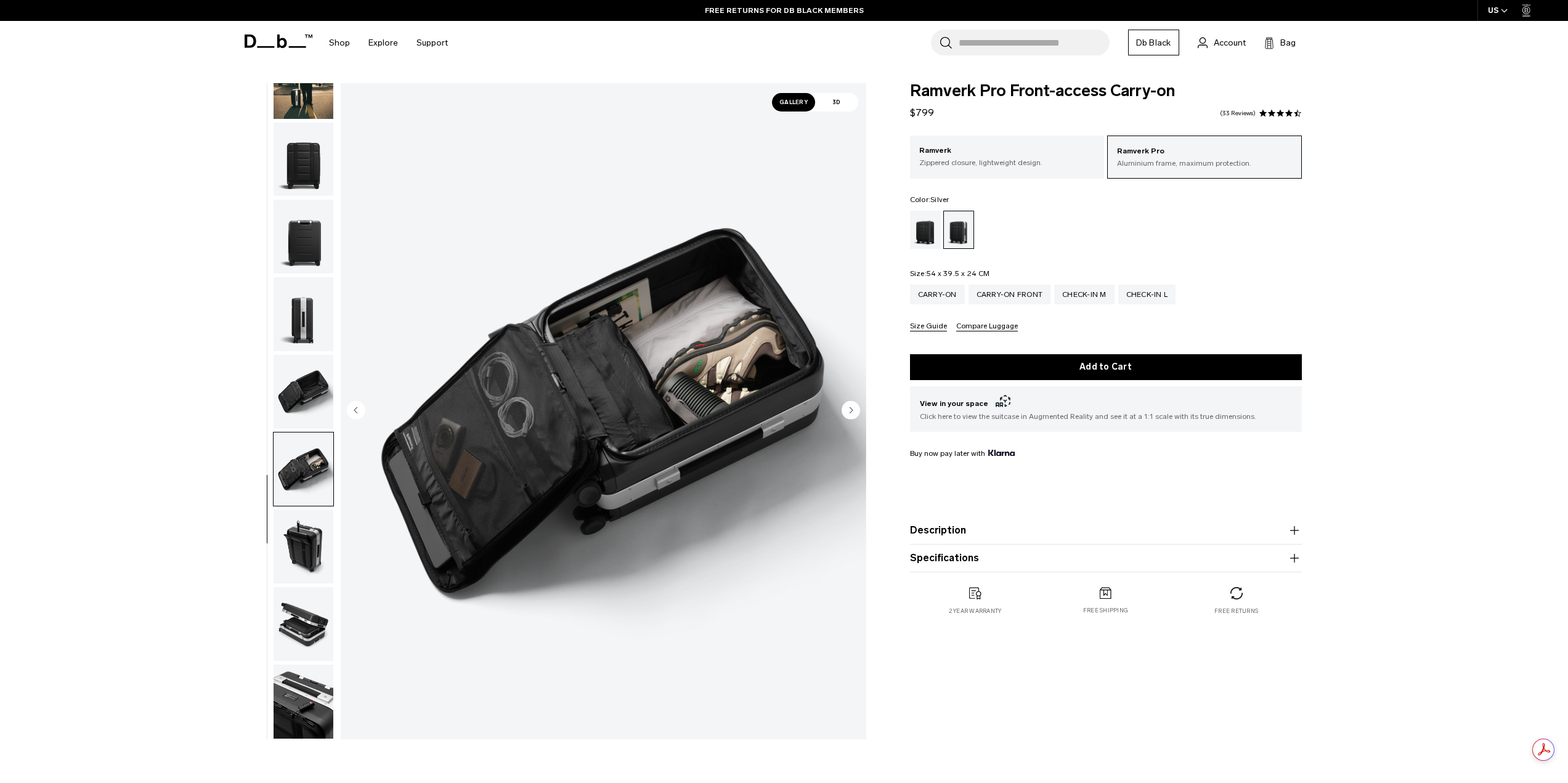
click at [303, 539] on img "button" at bounding box center [303, 547] width 60 height 74
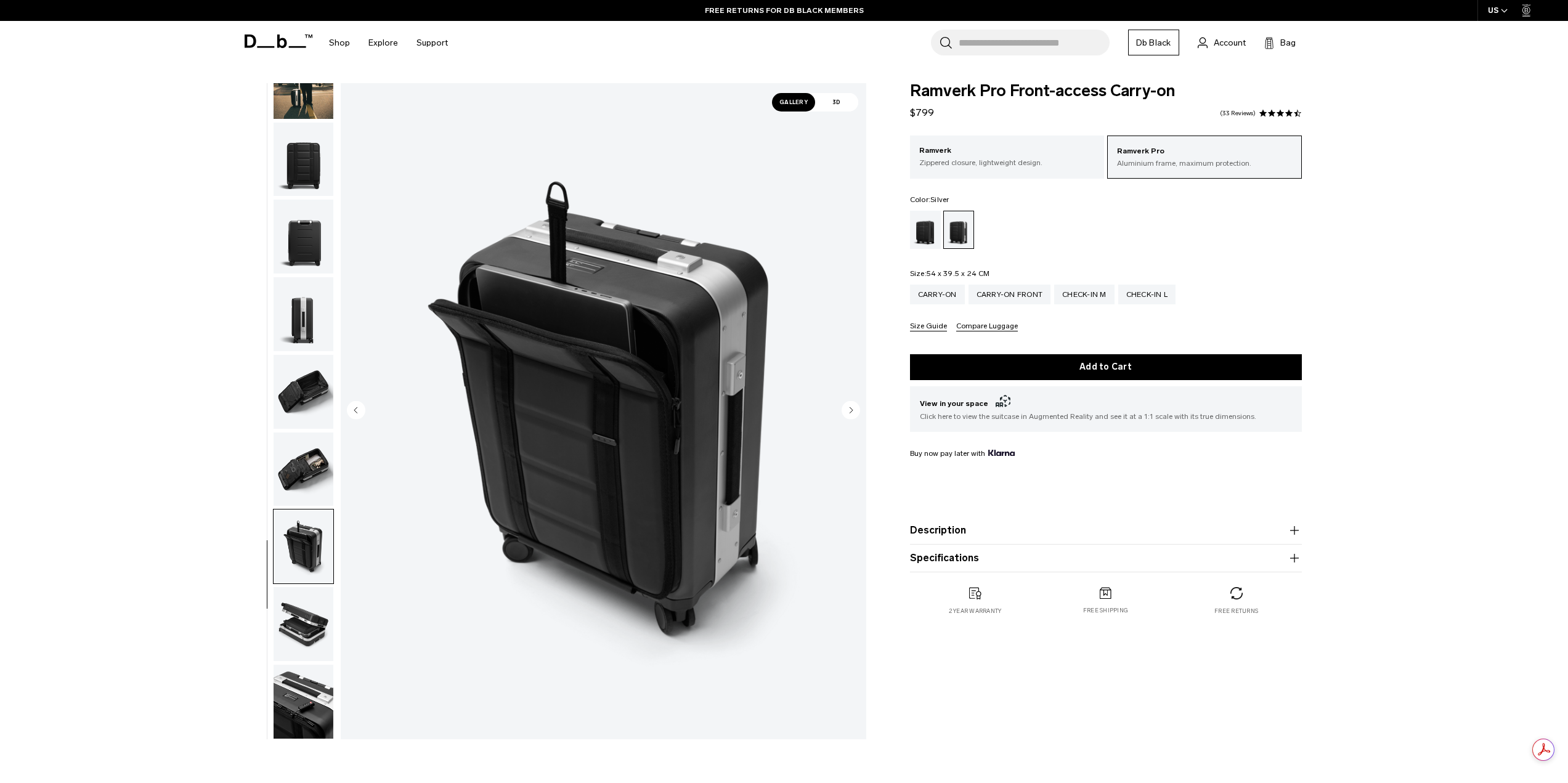
click at [312, 615] on img "button" at bounding box center [303, 624] width 60 height 74
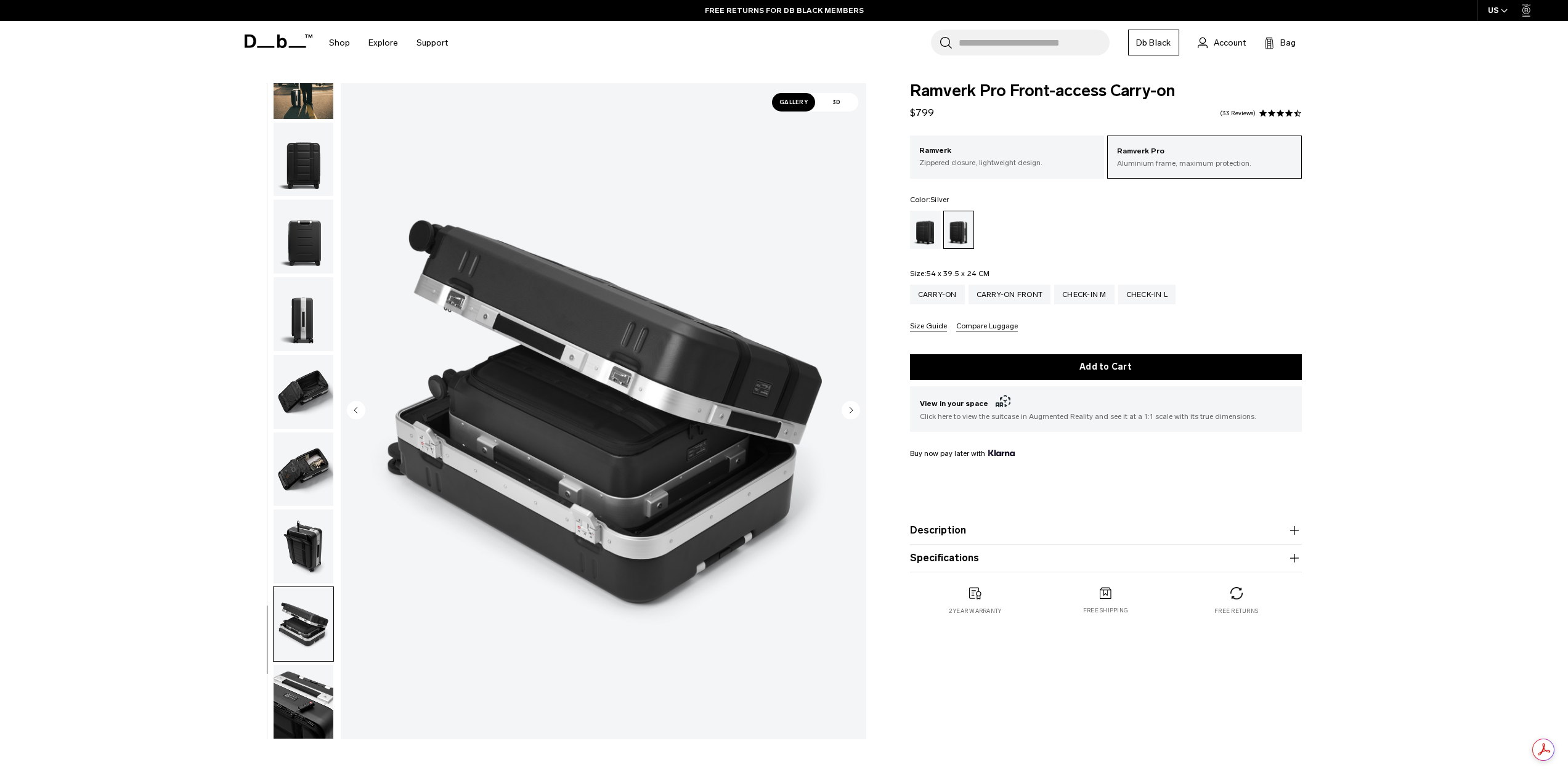
click at [306, 691] on img "button" at bounding box center [303, 702] width 60 height 74
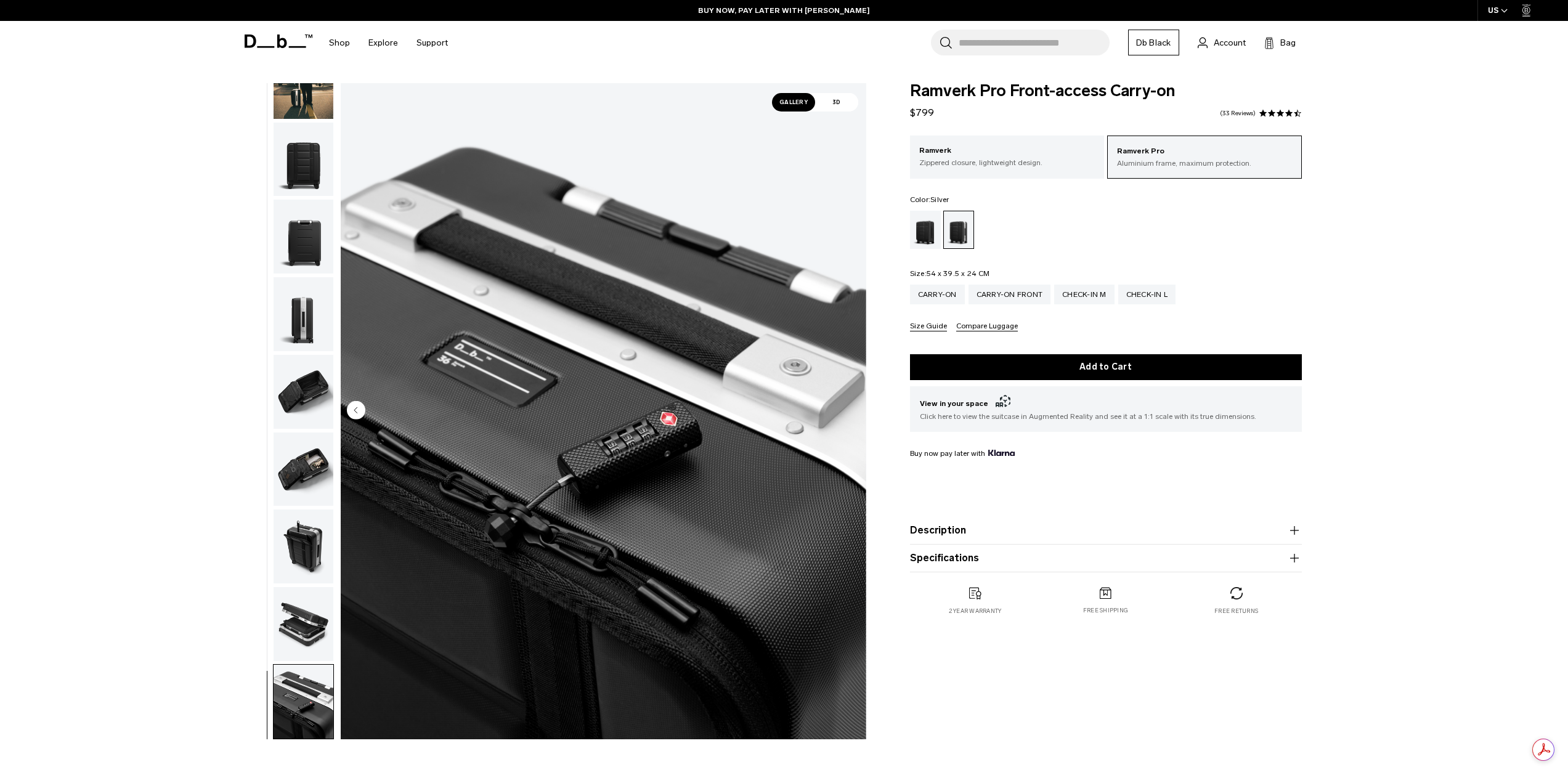
click at [1013, 558] on button "Specifications" at bounding box center [1106, 557] width 392 height 15
click at [306, 557] on img "button" at bounding box center [303, 547] width 60 height 74
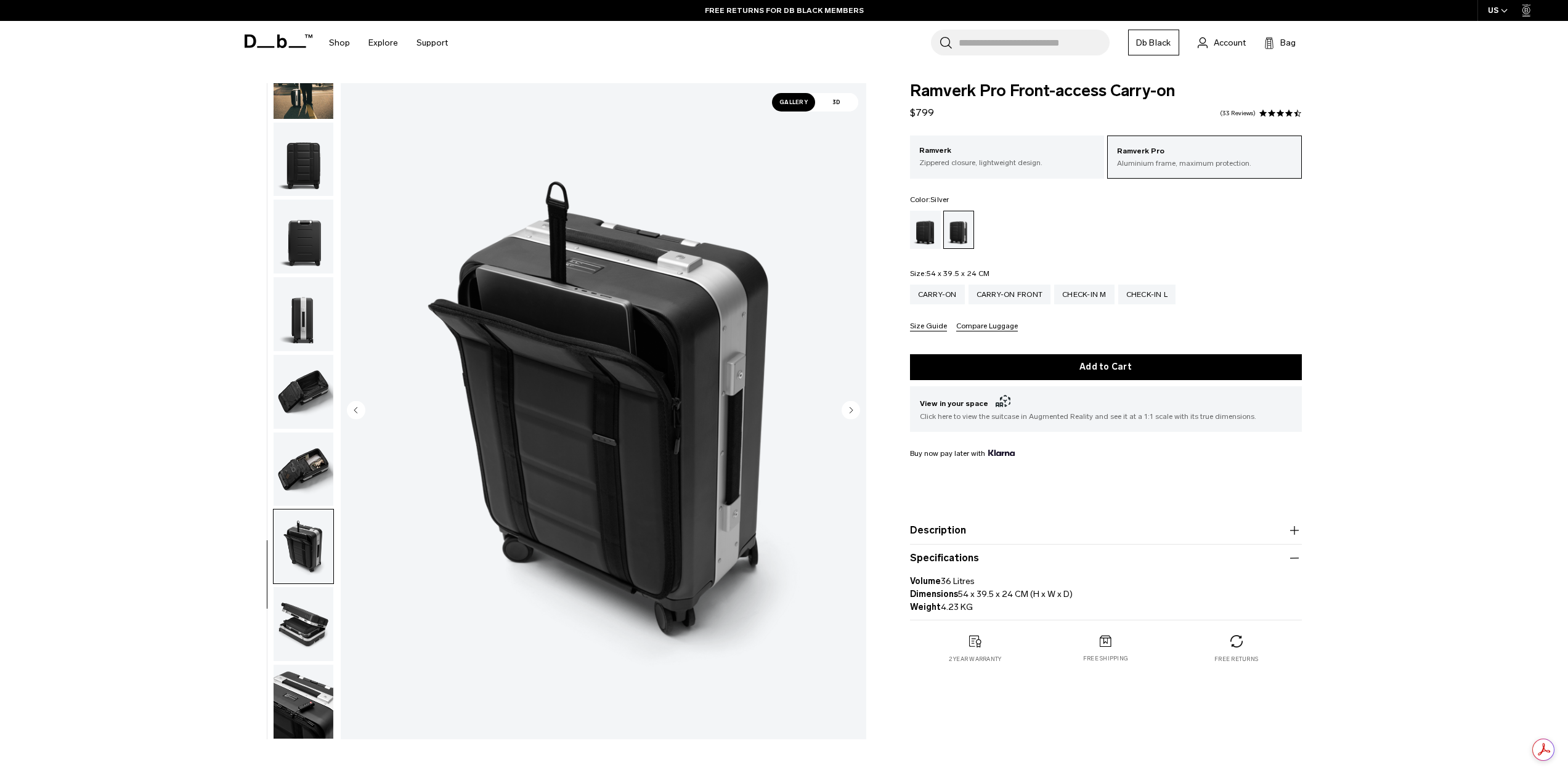
click at [323, 628] on img "button" at bounding box center [303, 624] width 60 height 74
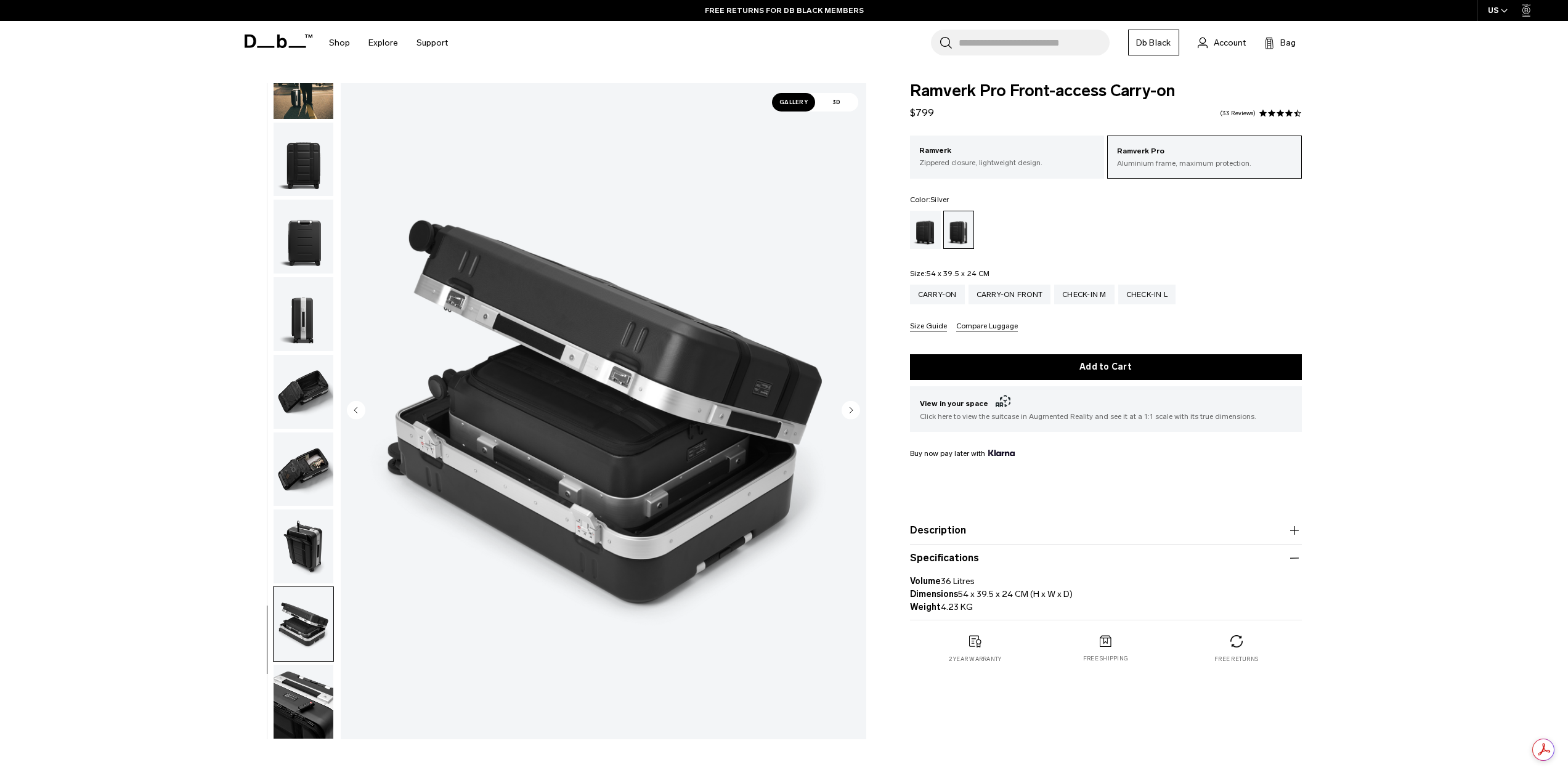
click at [275, 700] on img "button" at bounding box center [303, 702] width 60 height 74
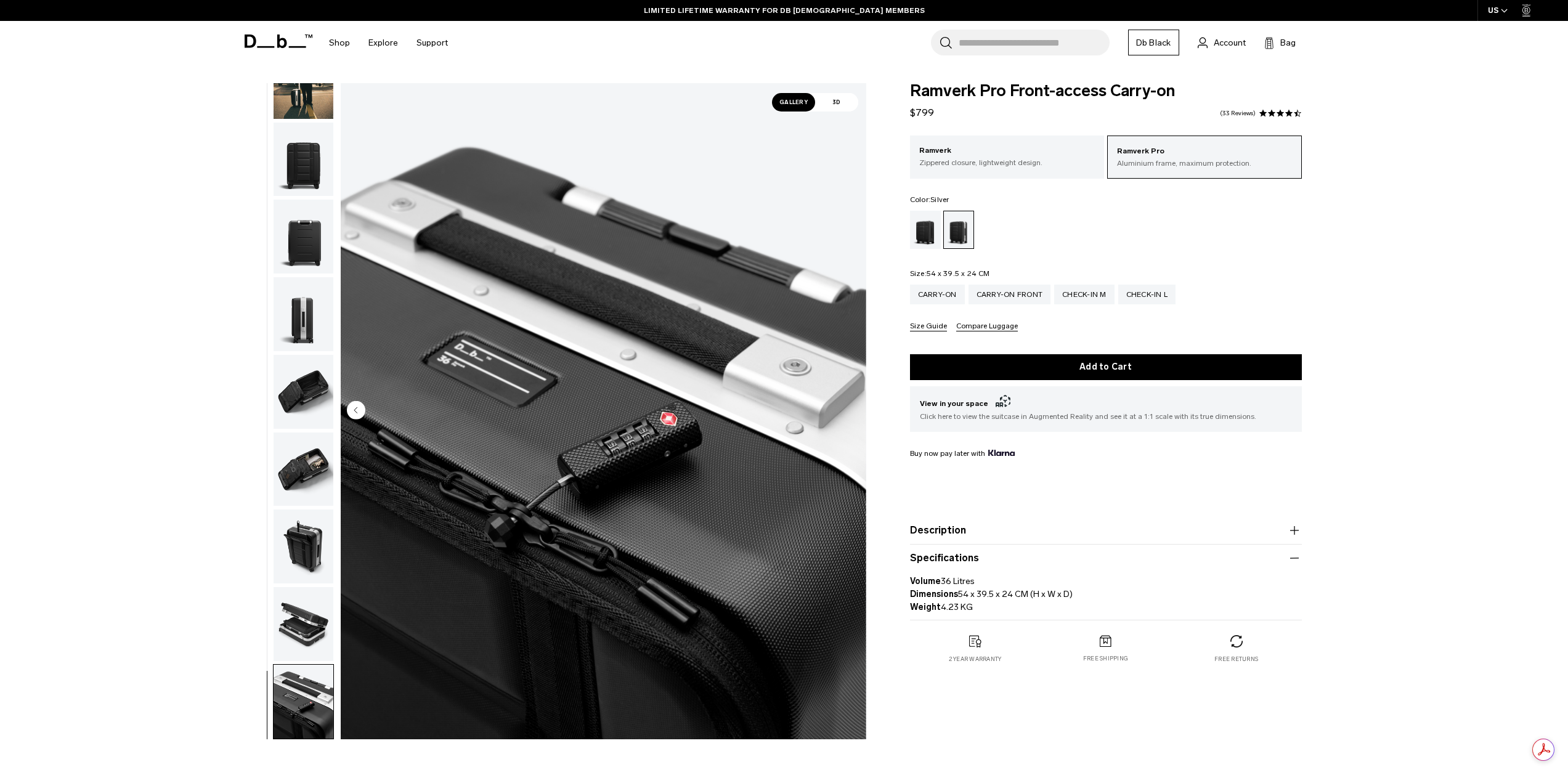
click at [316, 154] on img "button" at bounding box center [303, 160] width 60 height 74
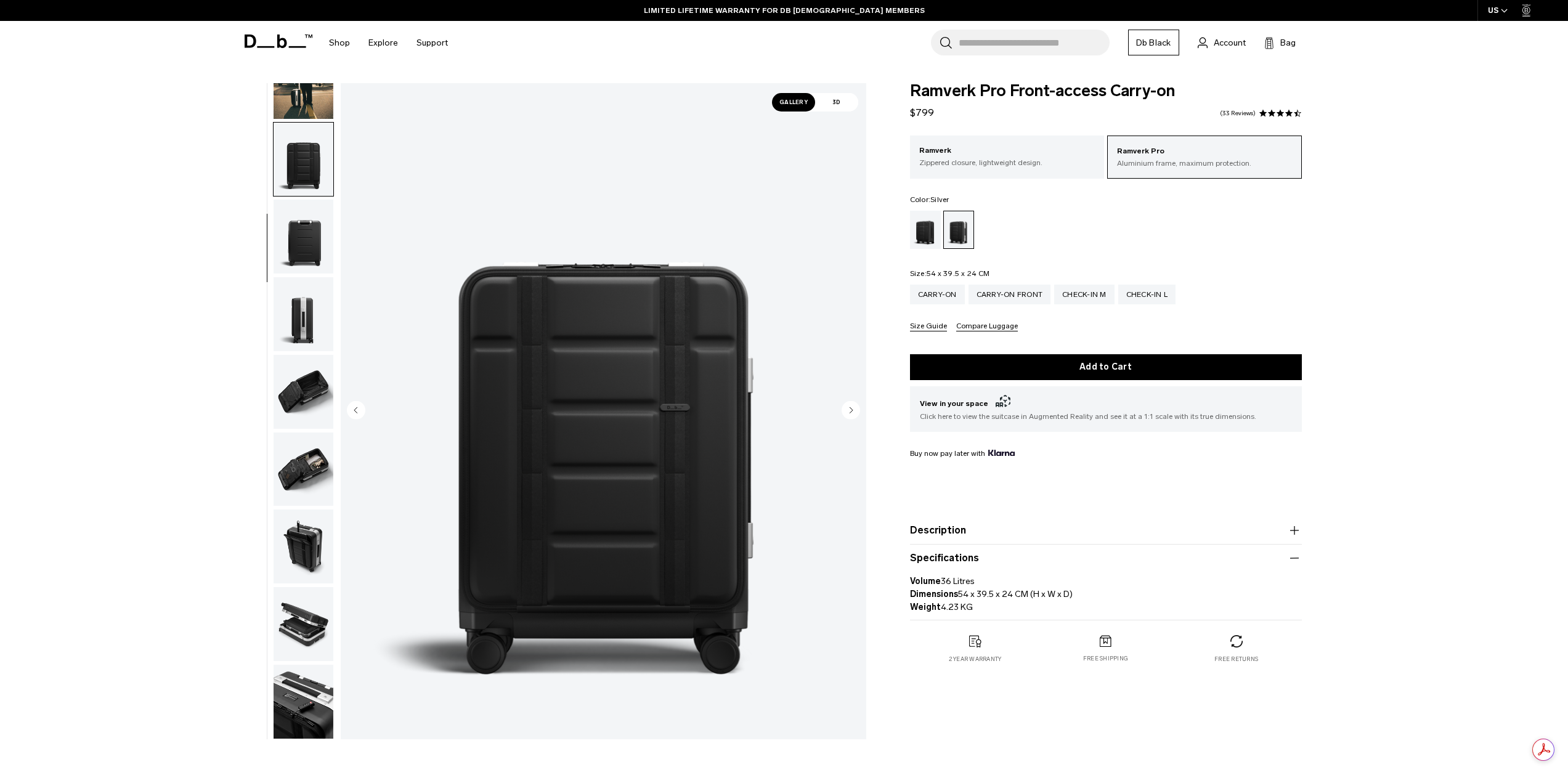
click at [1060, 529] on button "Description" at bounding box center [1106, 530] width 392 height 15
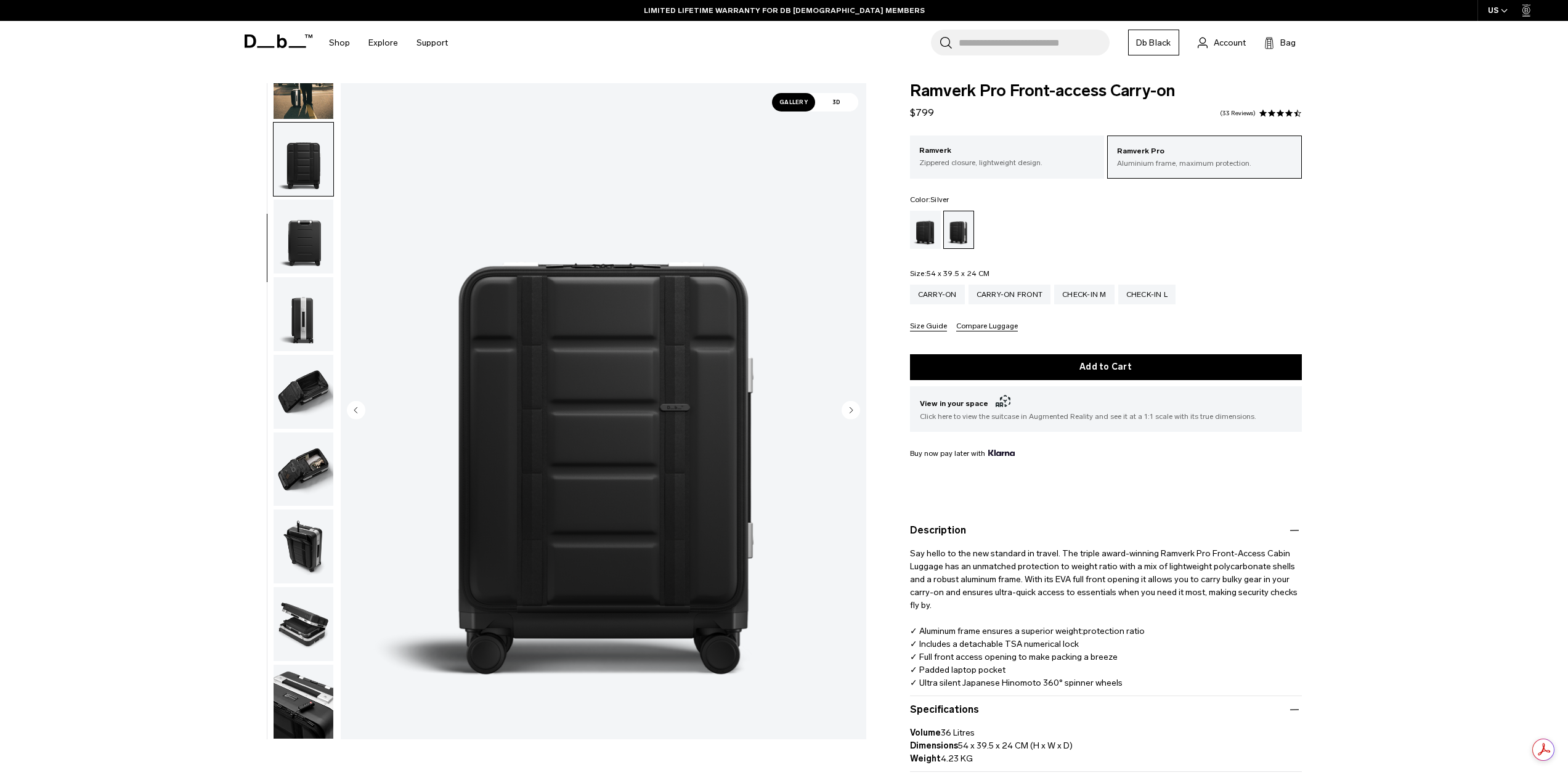
click at [1060, 528] on button "Description" at bounding box center [1106, 530] width 392 height 15
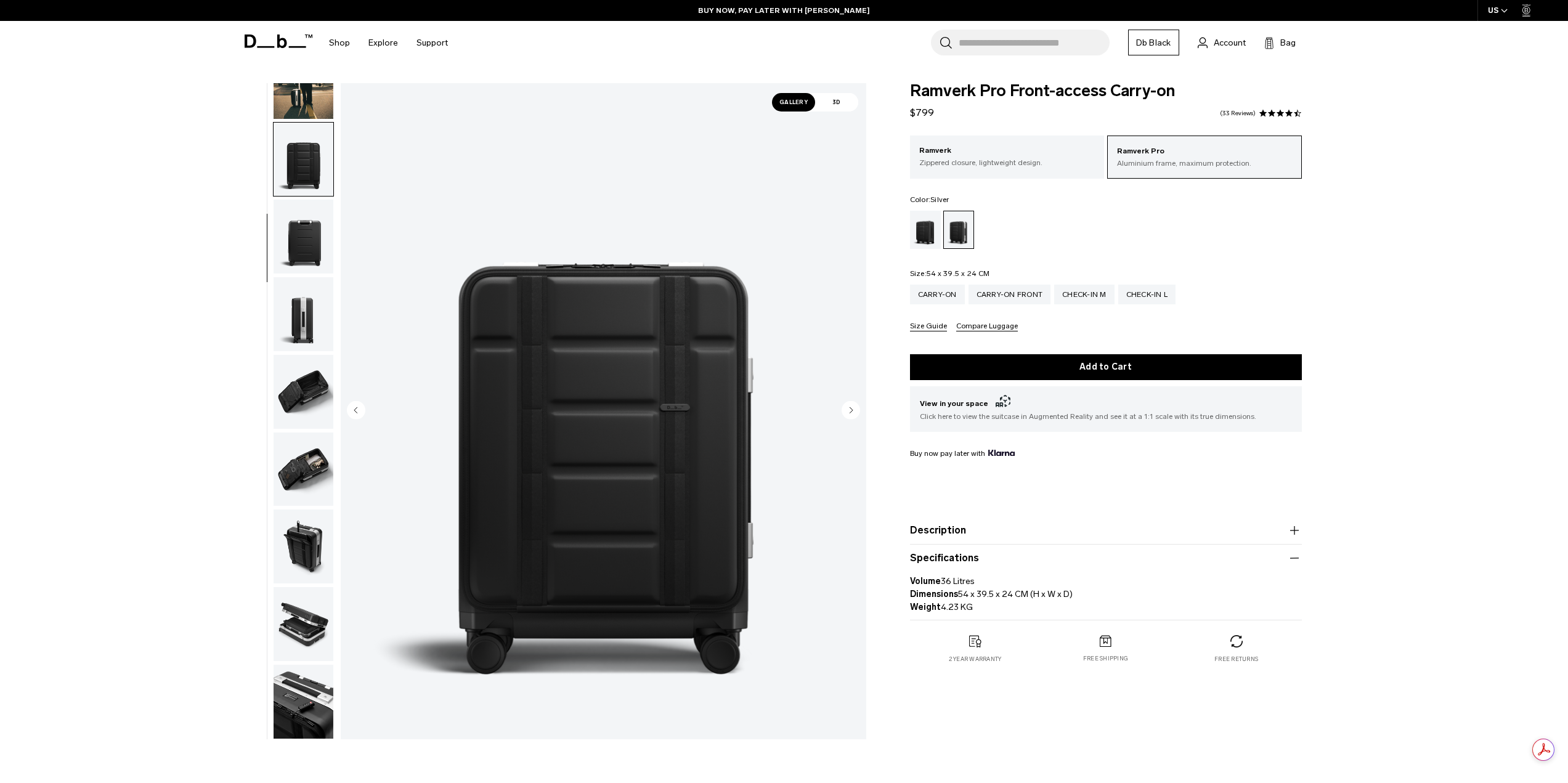
click at [939, 320] on div "Carry-on Carry-on Front Check-in M Check-in L Size Guide Compare Luggage" at bounding box center [1106, 308] width 392 height 47
click at [938, 323] on button "Size Guide" at bounding box center [928, 327] width 37 height 9
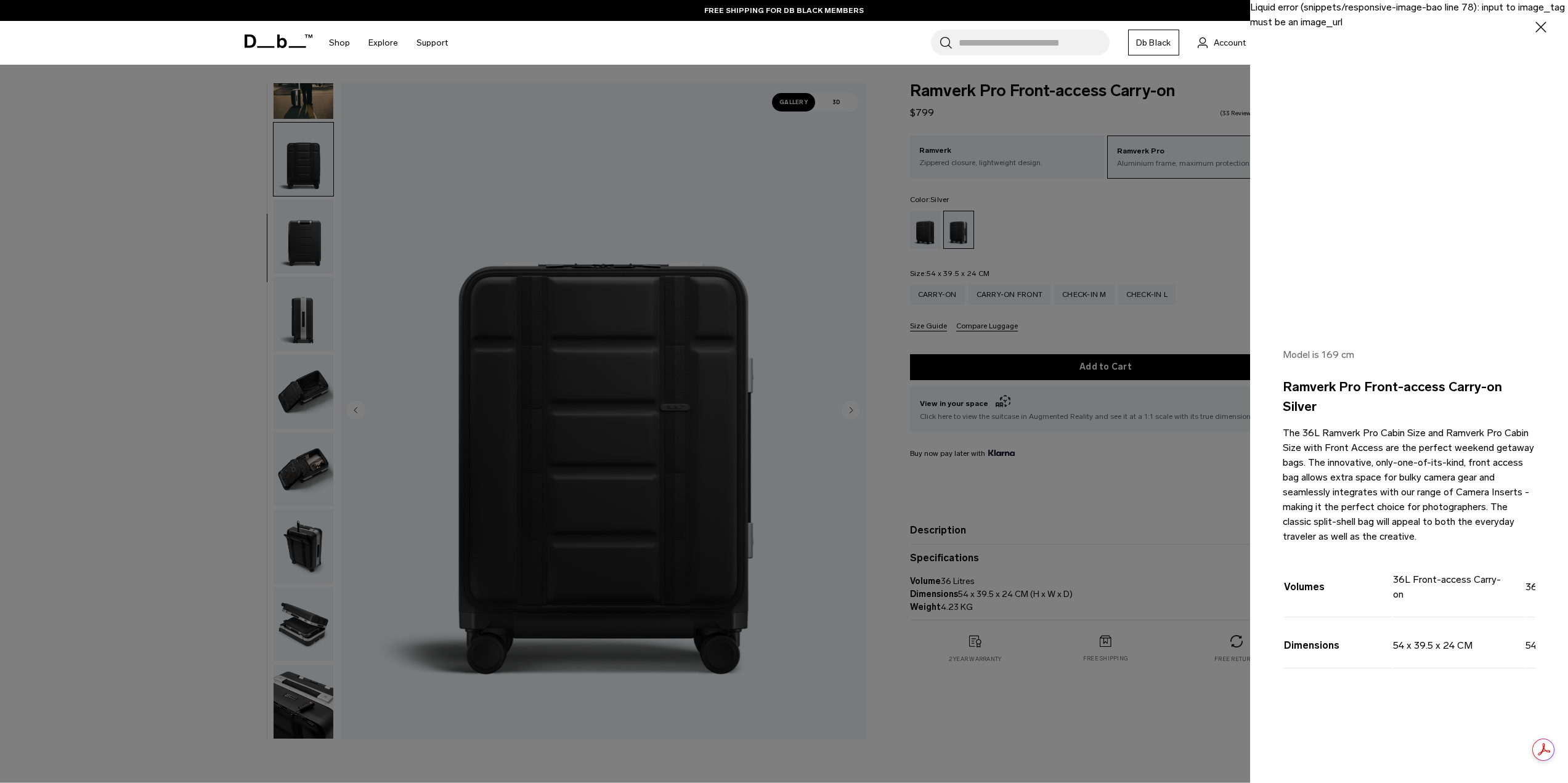
click at [1005, 416] on div at bounding box center [784, 392] width 1568 height 783
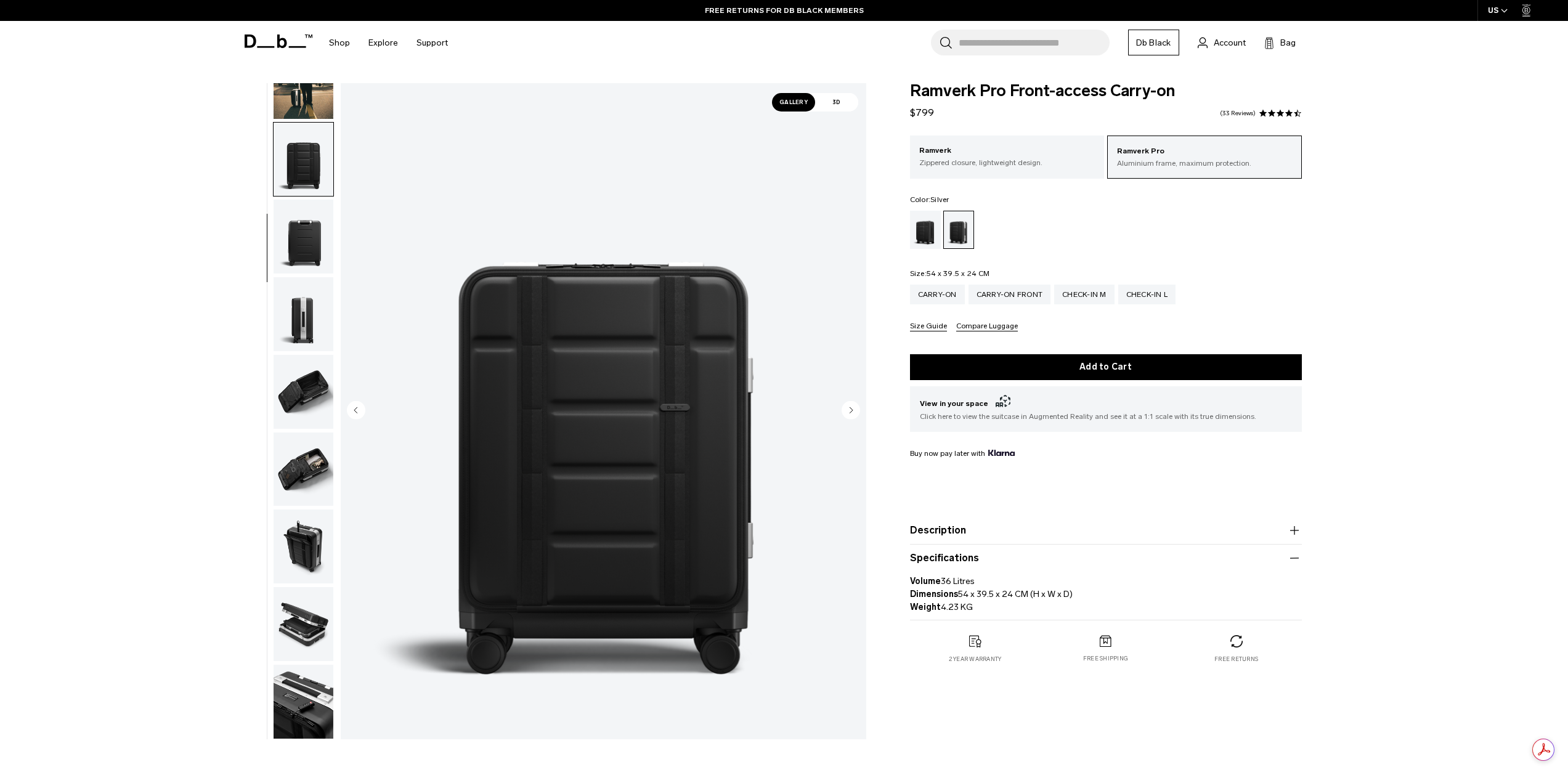
click at [934, 234] on div "Black Out" at bounding box center [926, 229] width 31 height 38
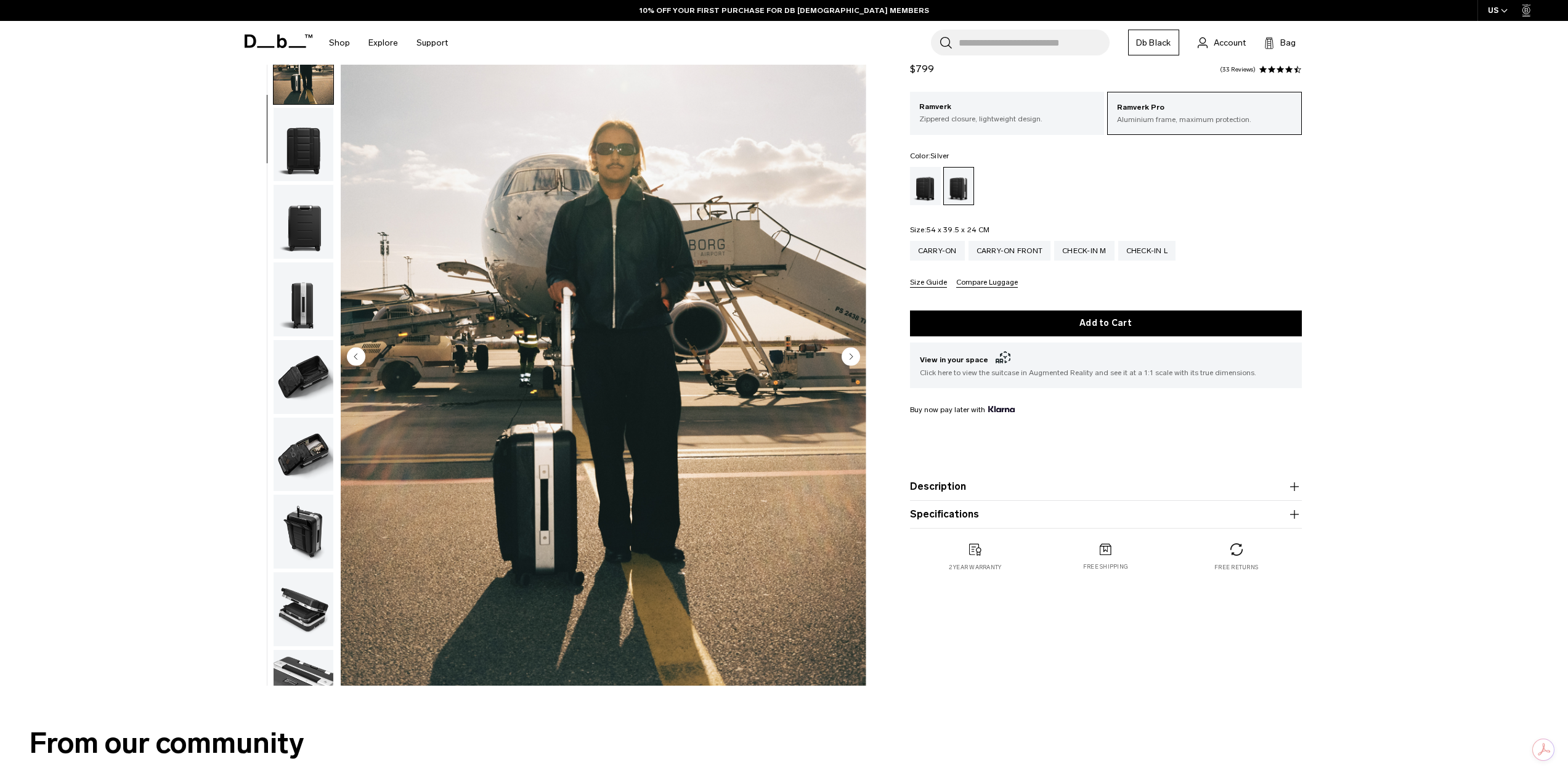
scroll to position [247, 0]
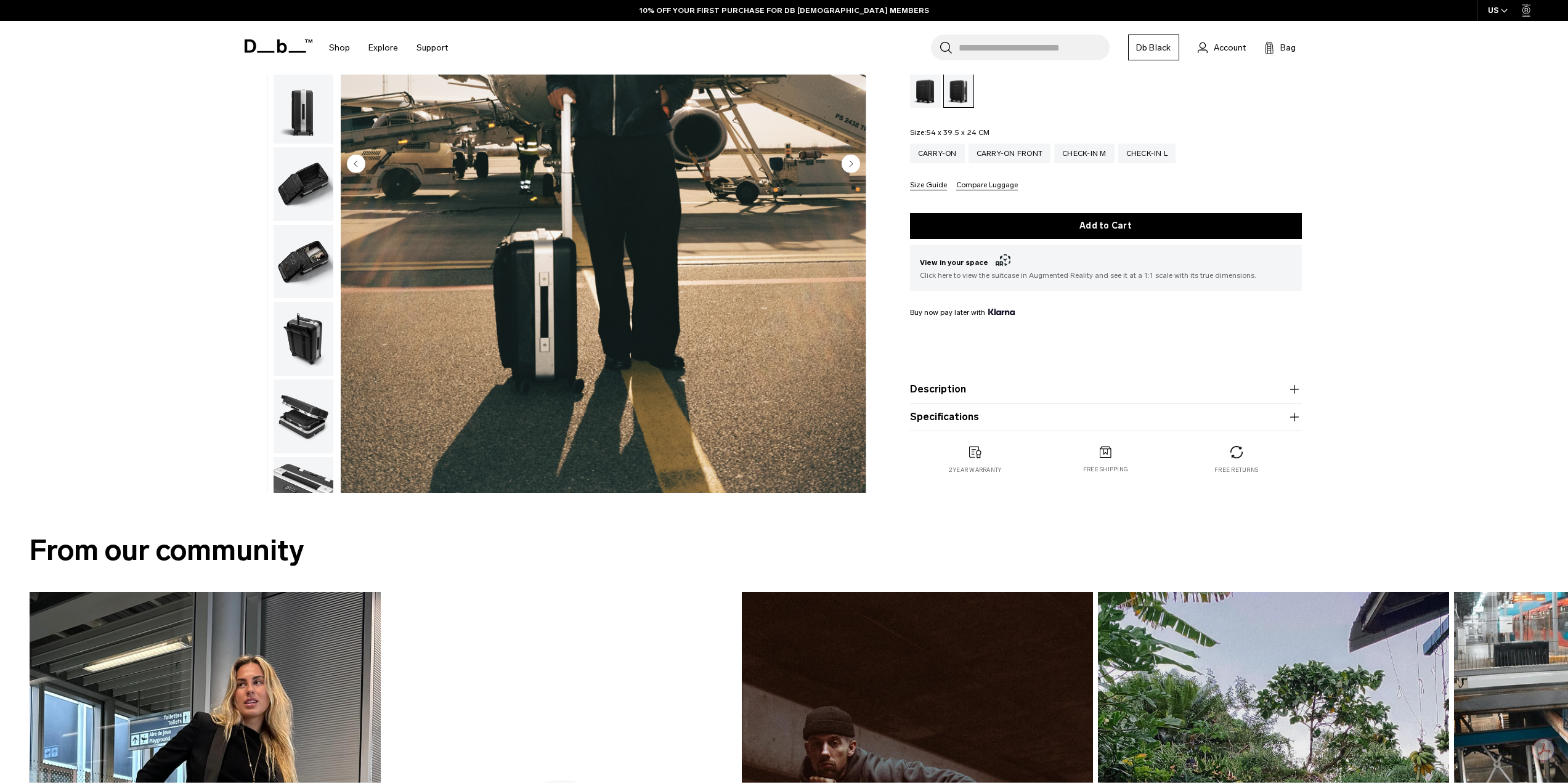
click at [315, 269] on img "button" at bounding box center [303, 262] width 60 height 74
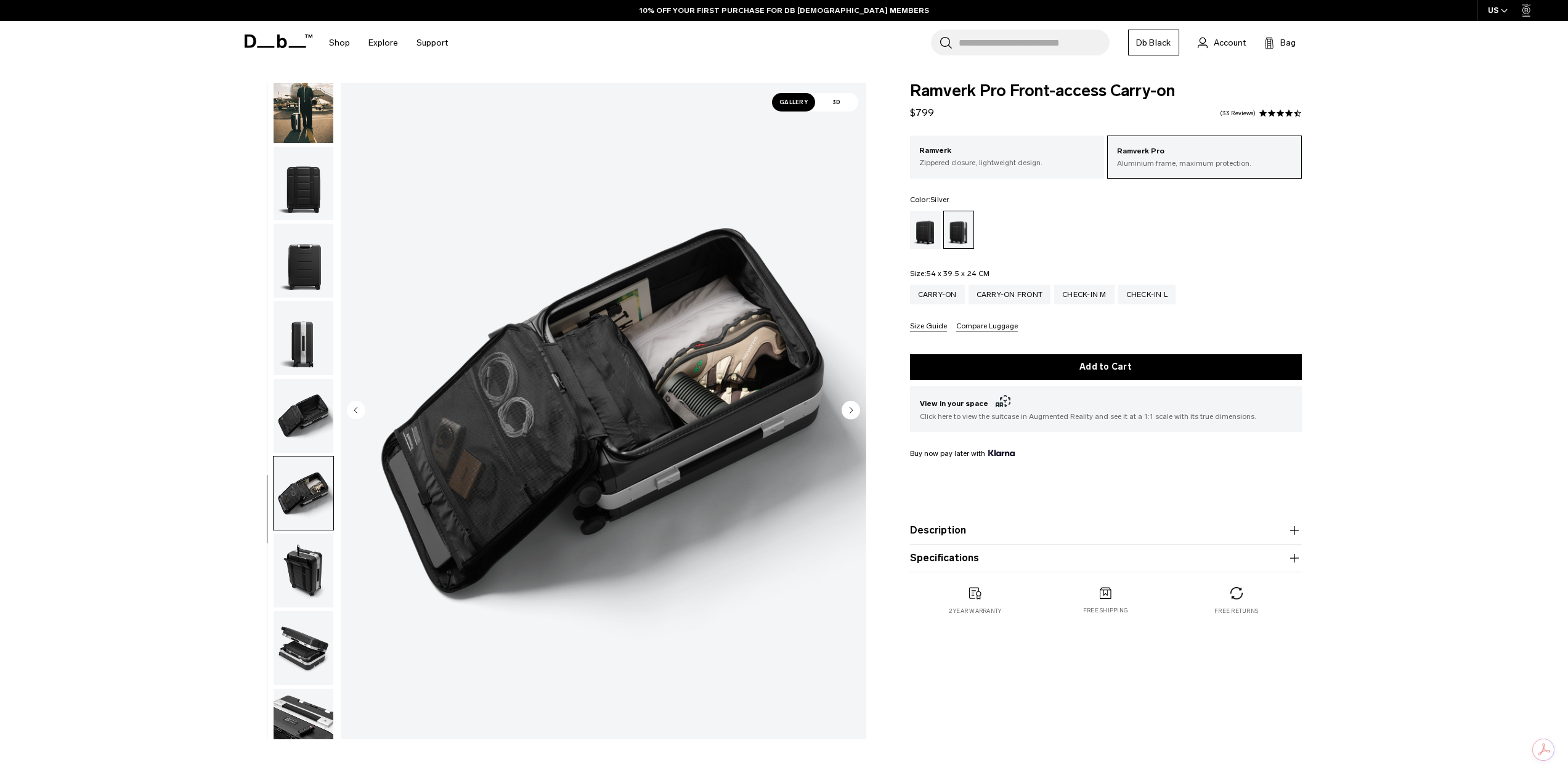
scroll to position [117, 0]
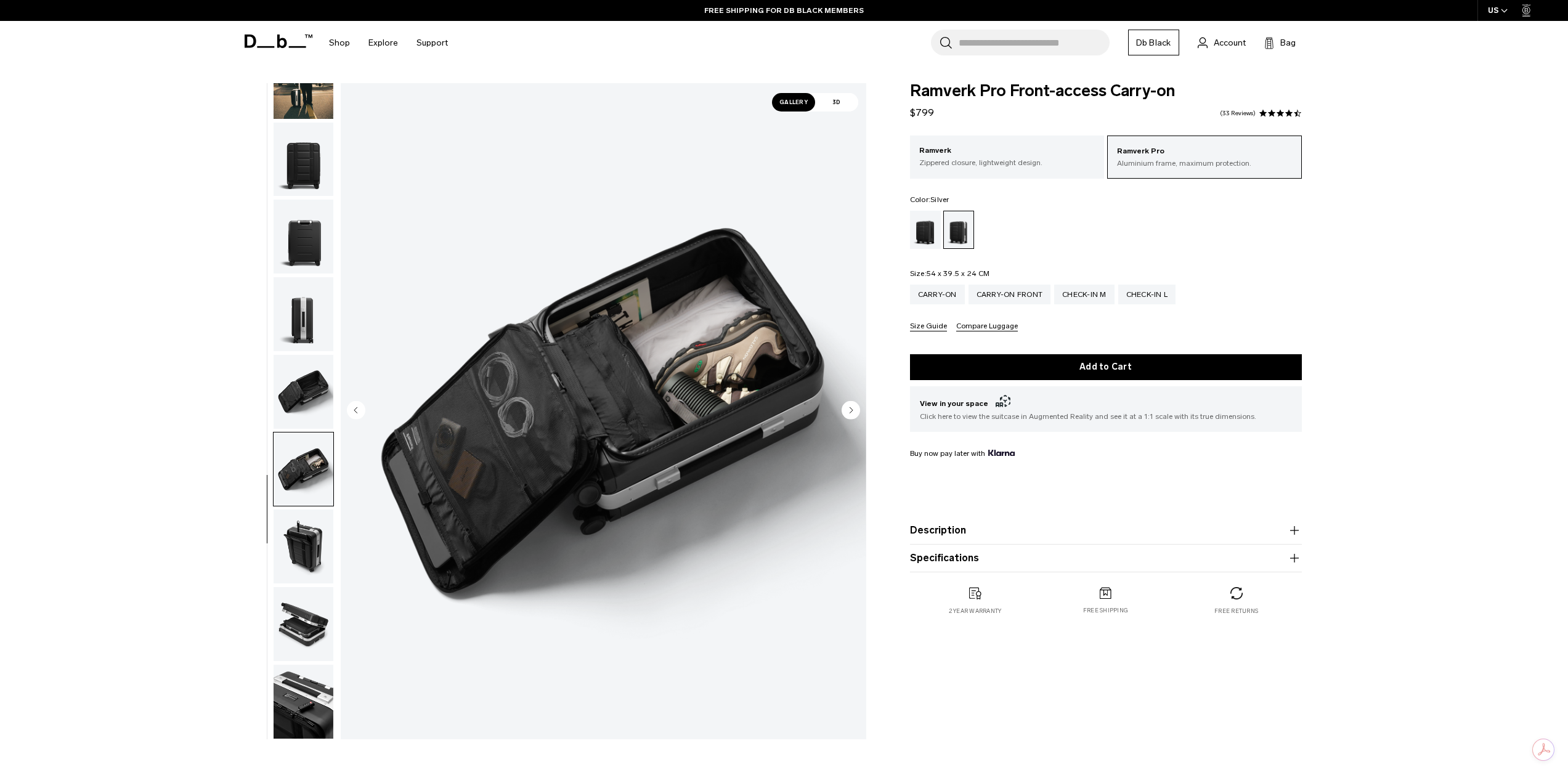
click at [313, 560] on img "button" at bounding box center [303, 547] width 60 height 74
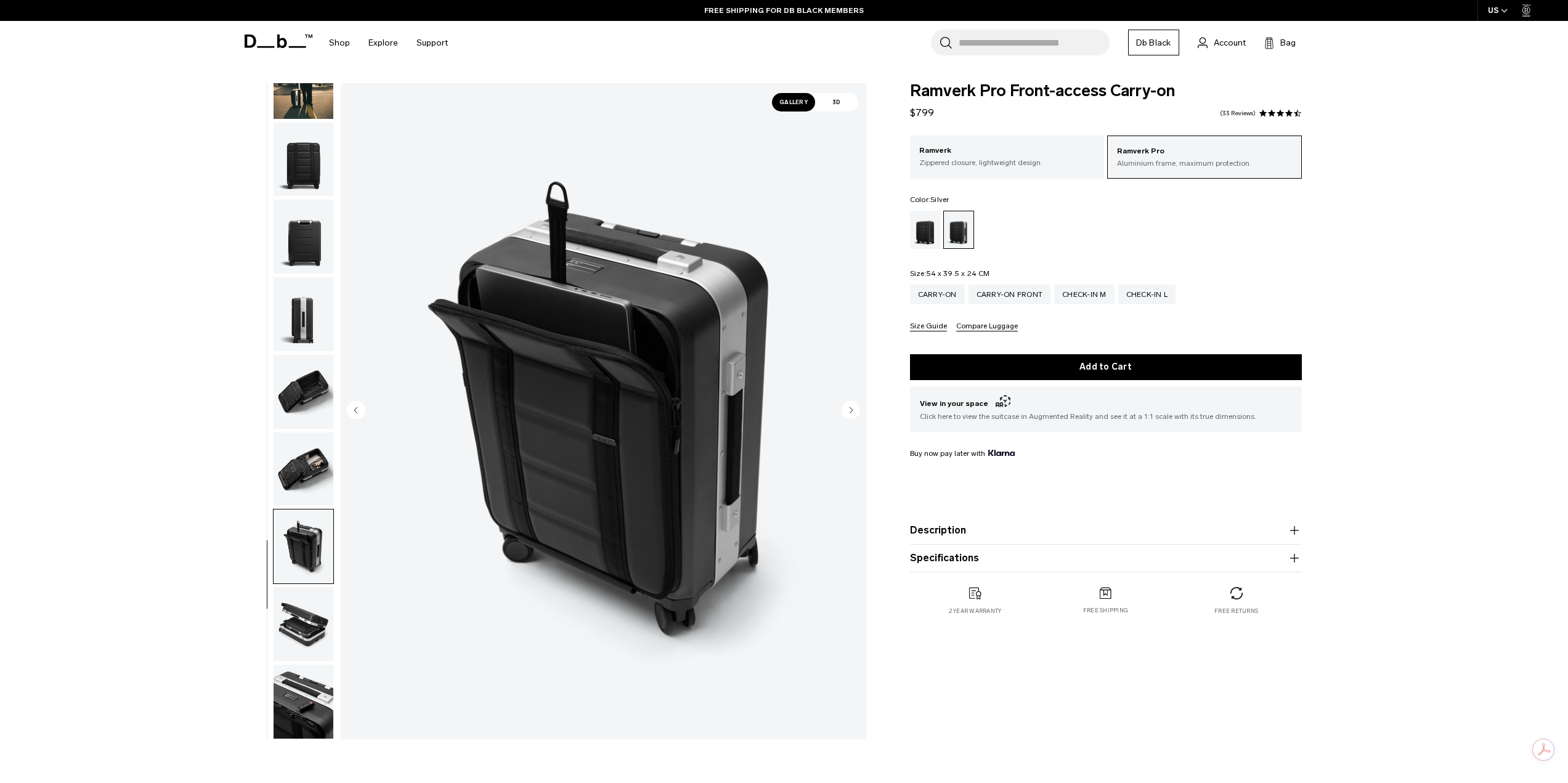
click at [316, 628] on img "button" at bounding box center [303, 624] width 60 height 74
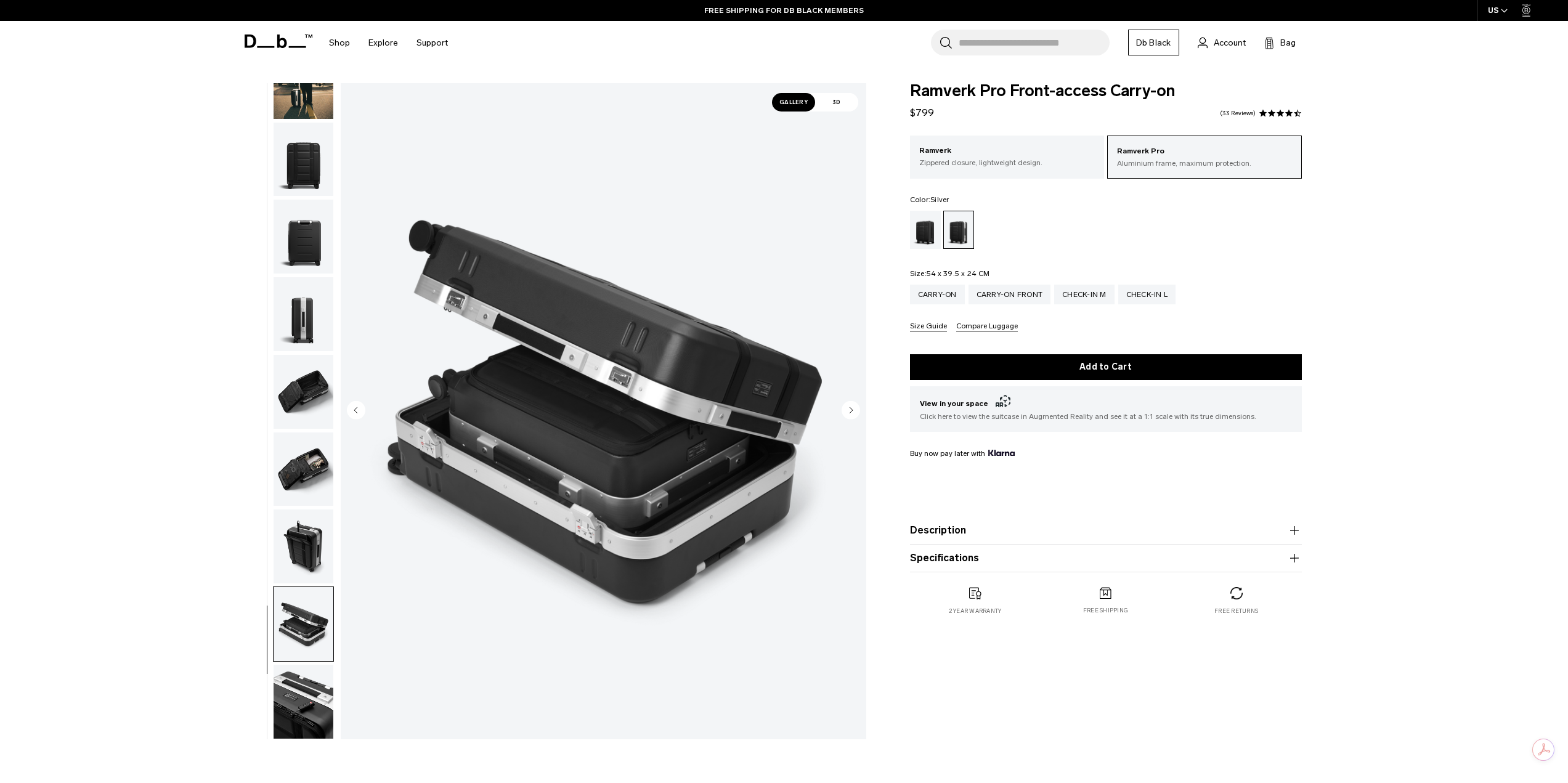
click at [315, 540] on img "button" at bounding box center [303, 547] width 60 height 74
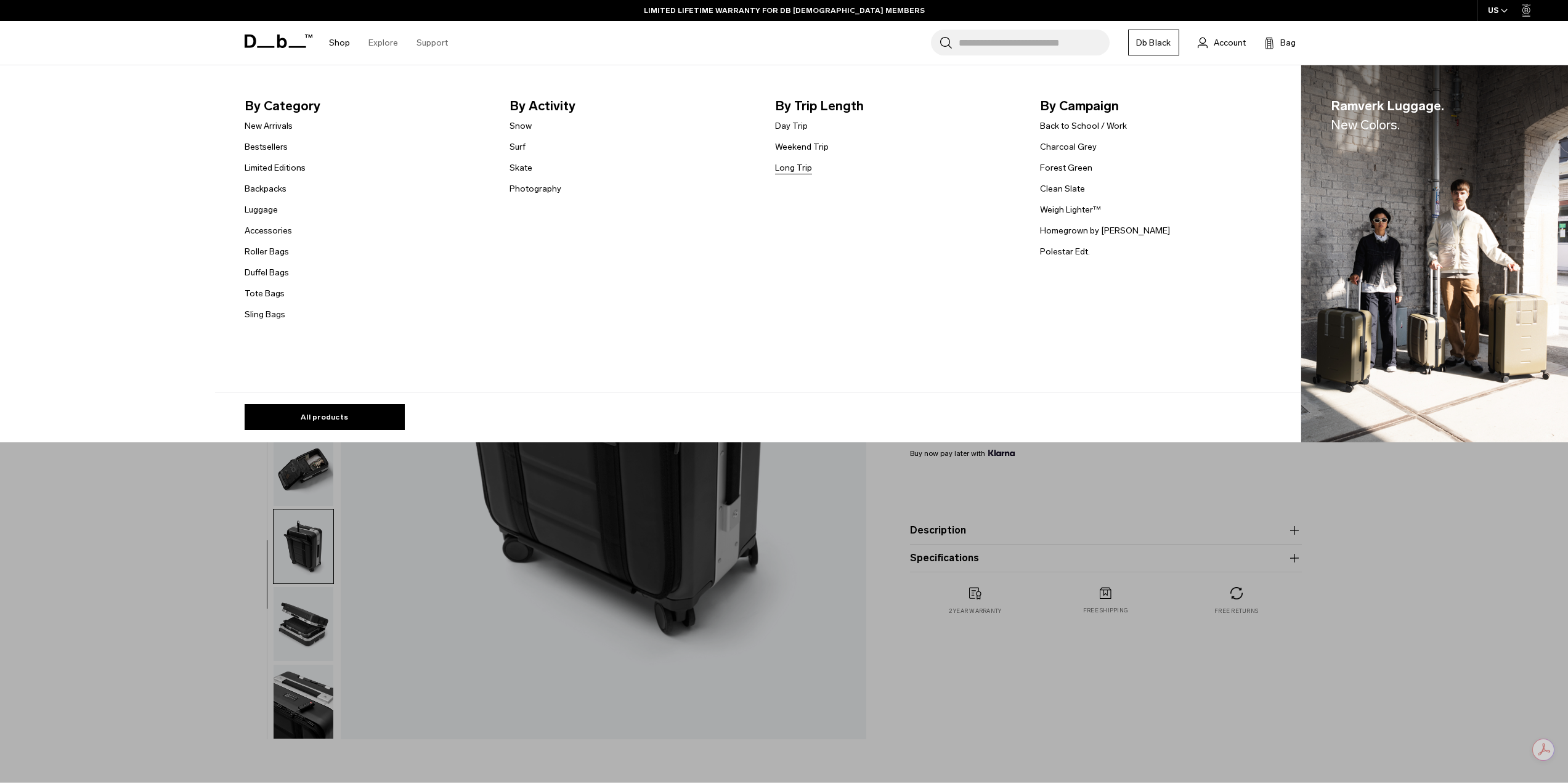
click at [802, 175] on link "Long Trip" at bounding box center [793, 168] width 37 height 13
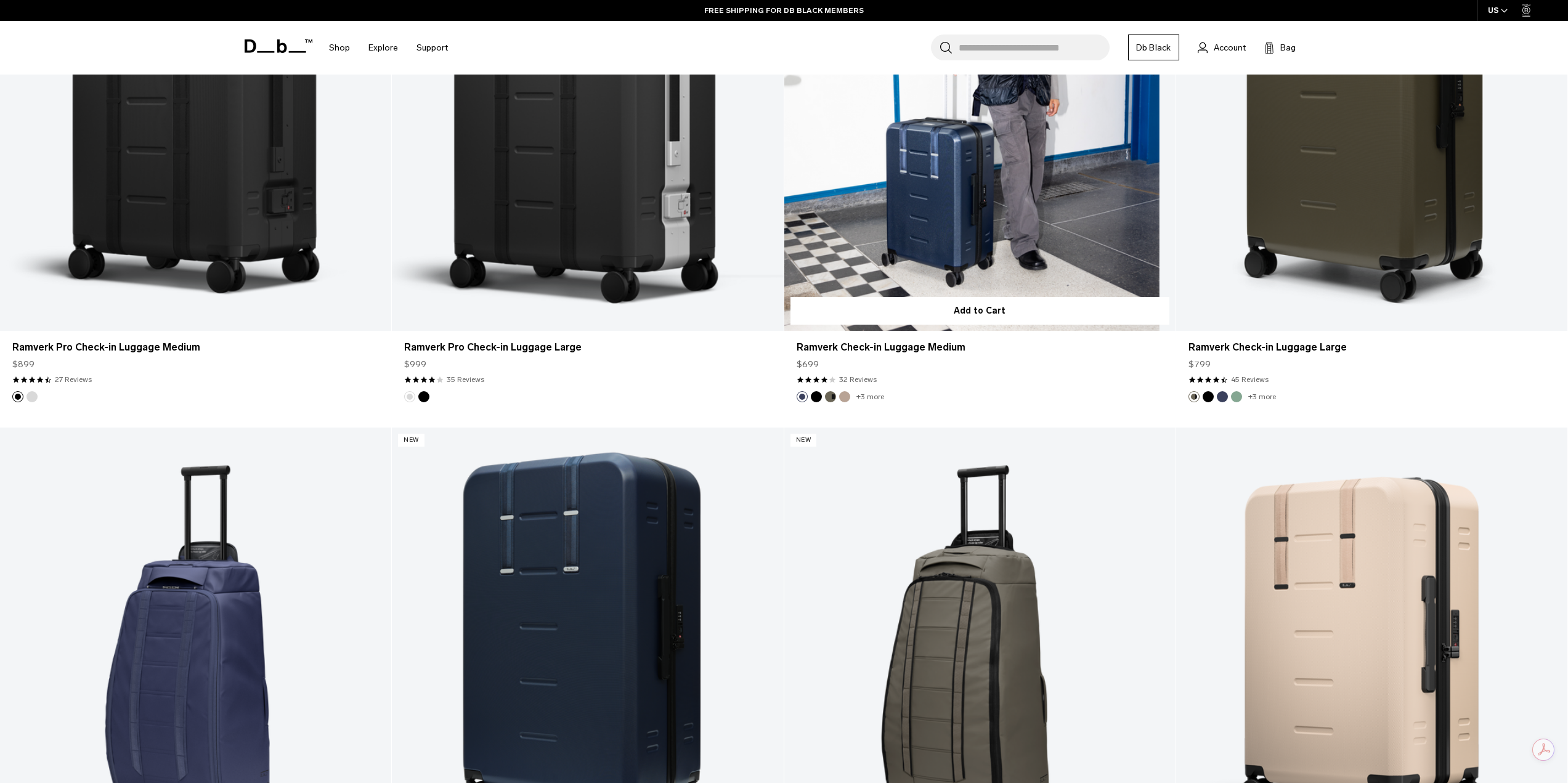
scroll to position [370, 0]
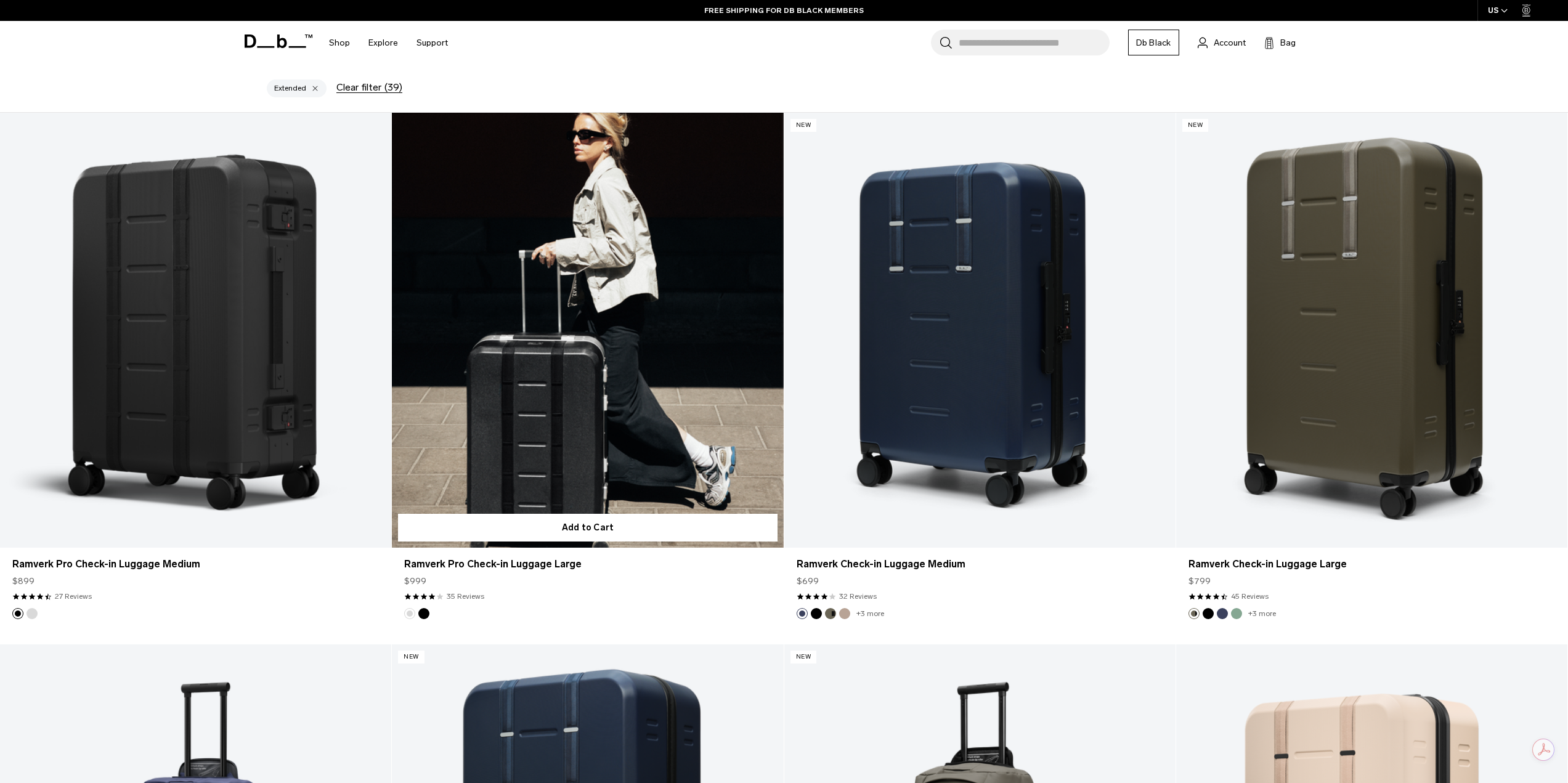
click at [683, 292] on link "Ramverk Pro Check-in Luggage Large" at bounding box center [587, 330] width 392 height 435
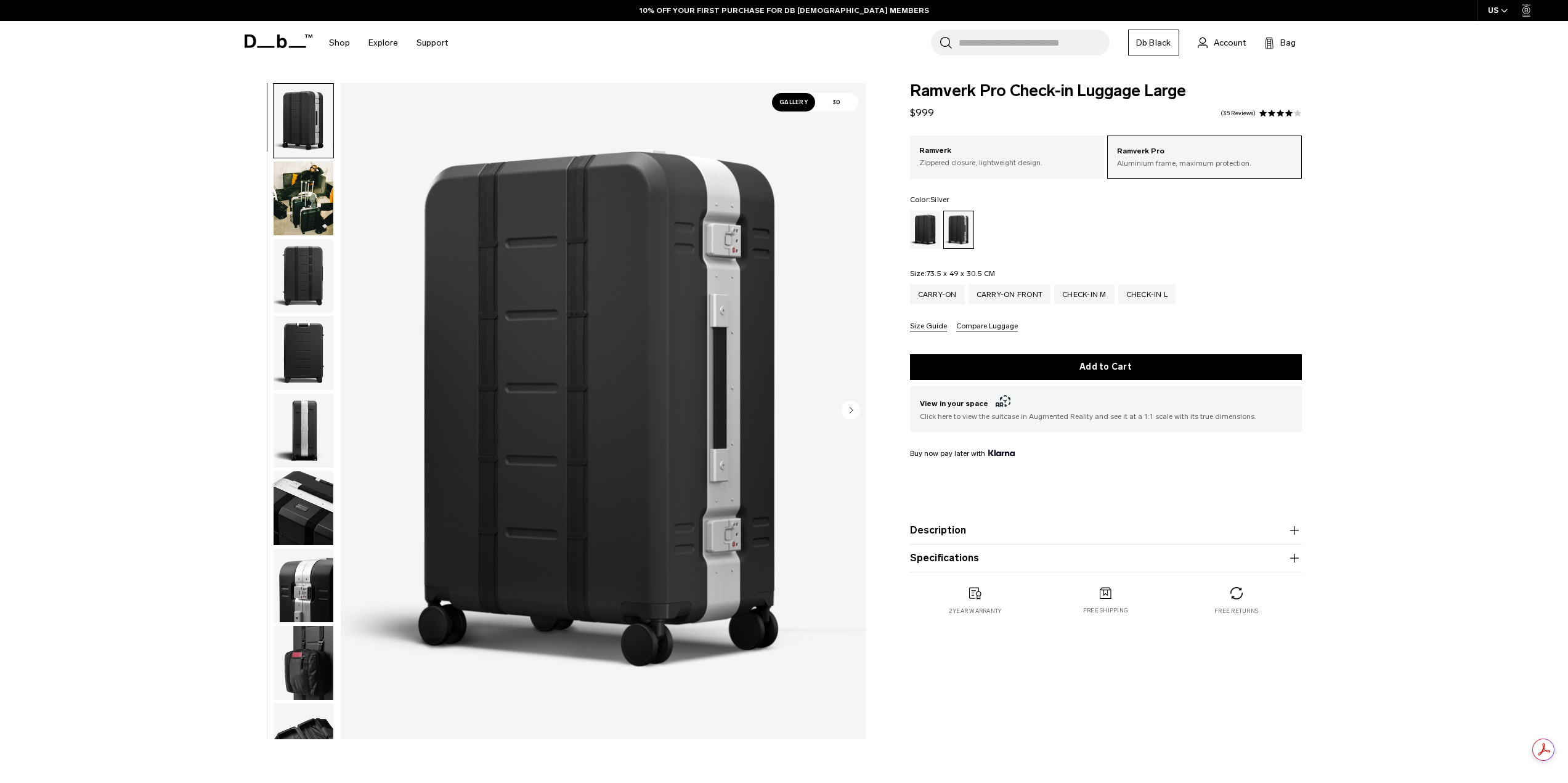
click at [299, 212] on img "button" at bounding box center [303, 198] width 60 height 74
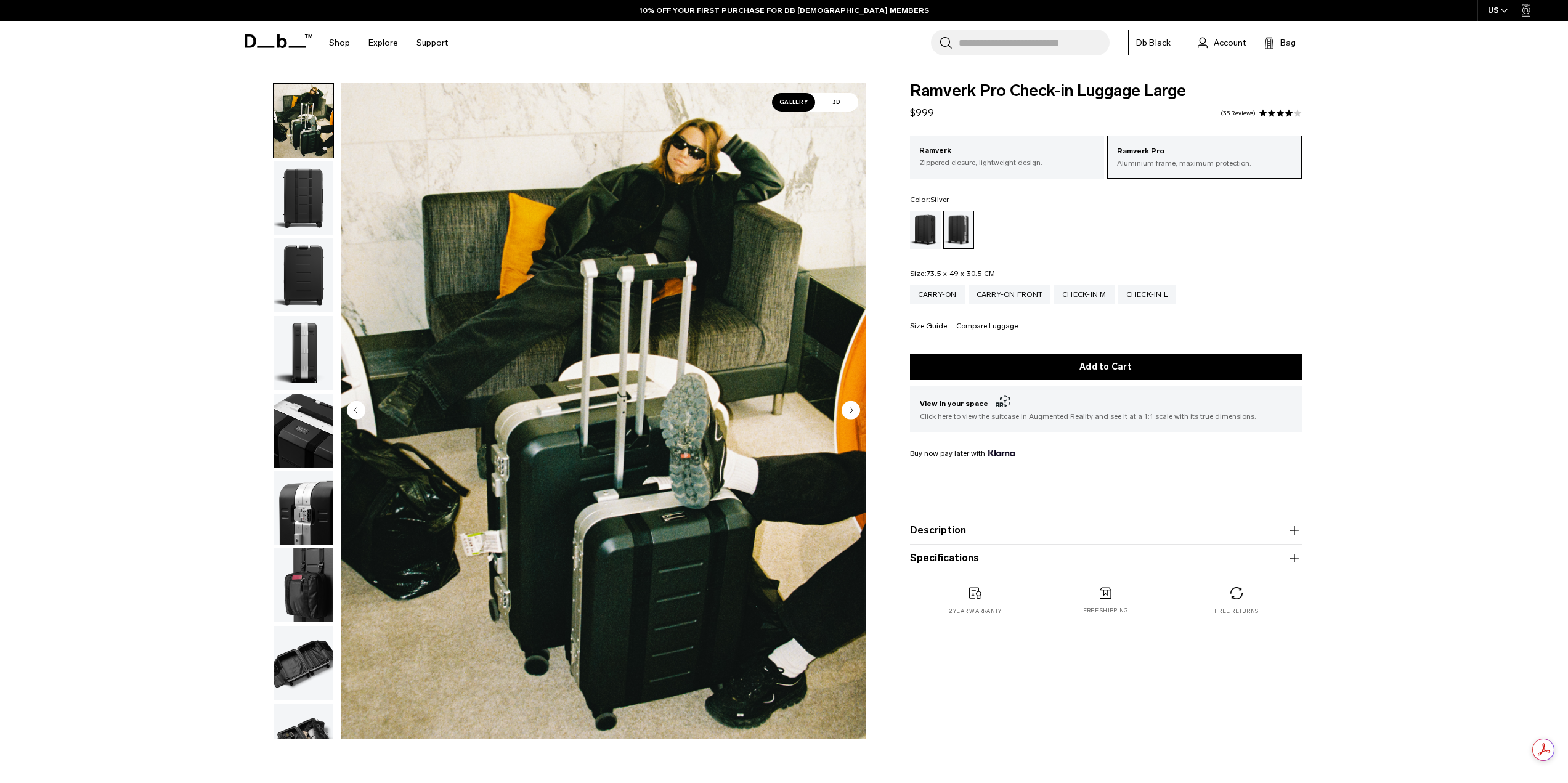
click at [294, 273] on img "button" at bounding box center [303, 275] width 60 height 74
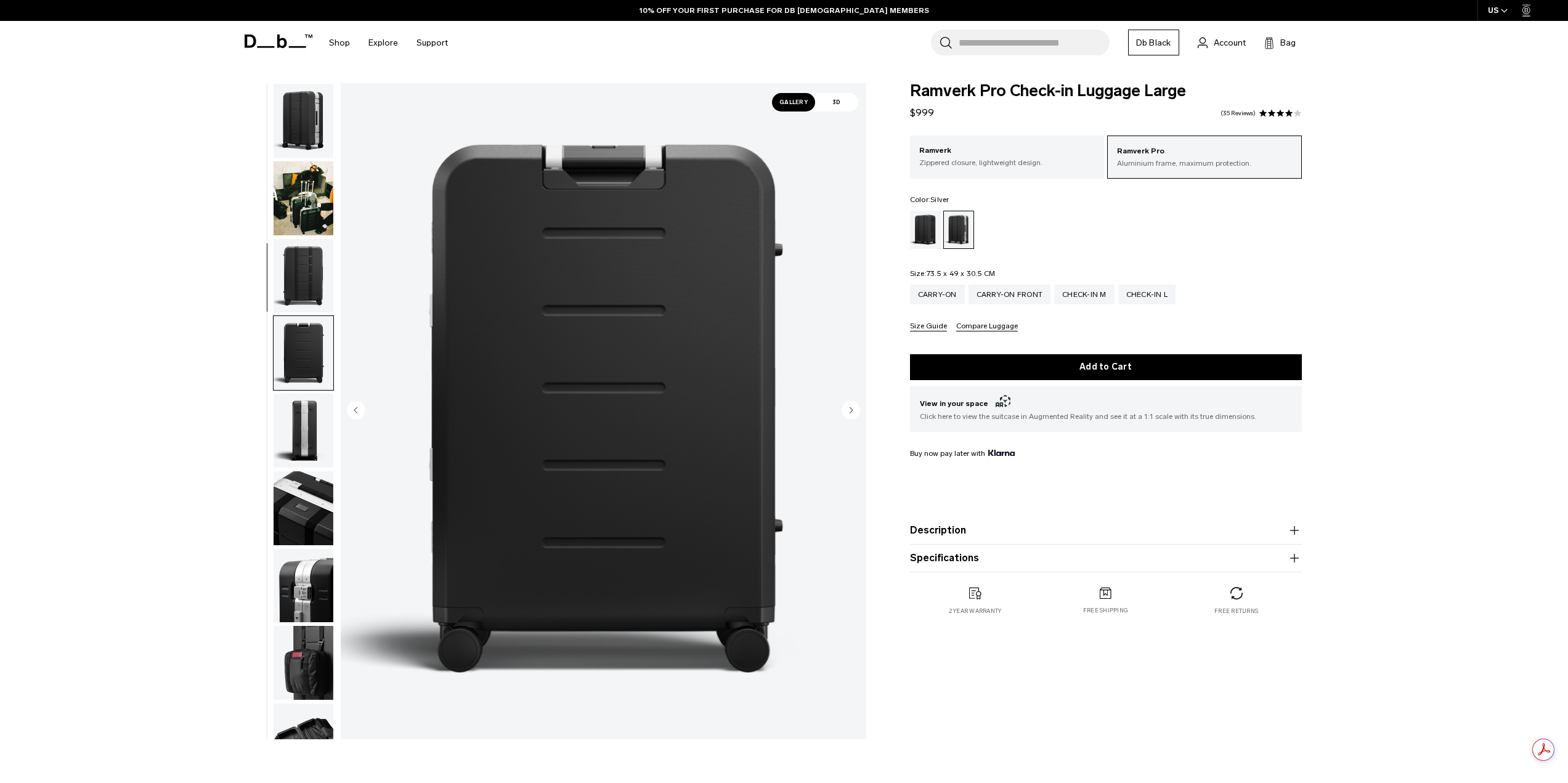
click at [310, 179] on img "button" at bounding box center [303, 198] width 60 height 74
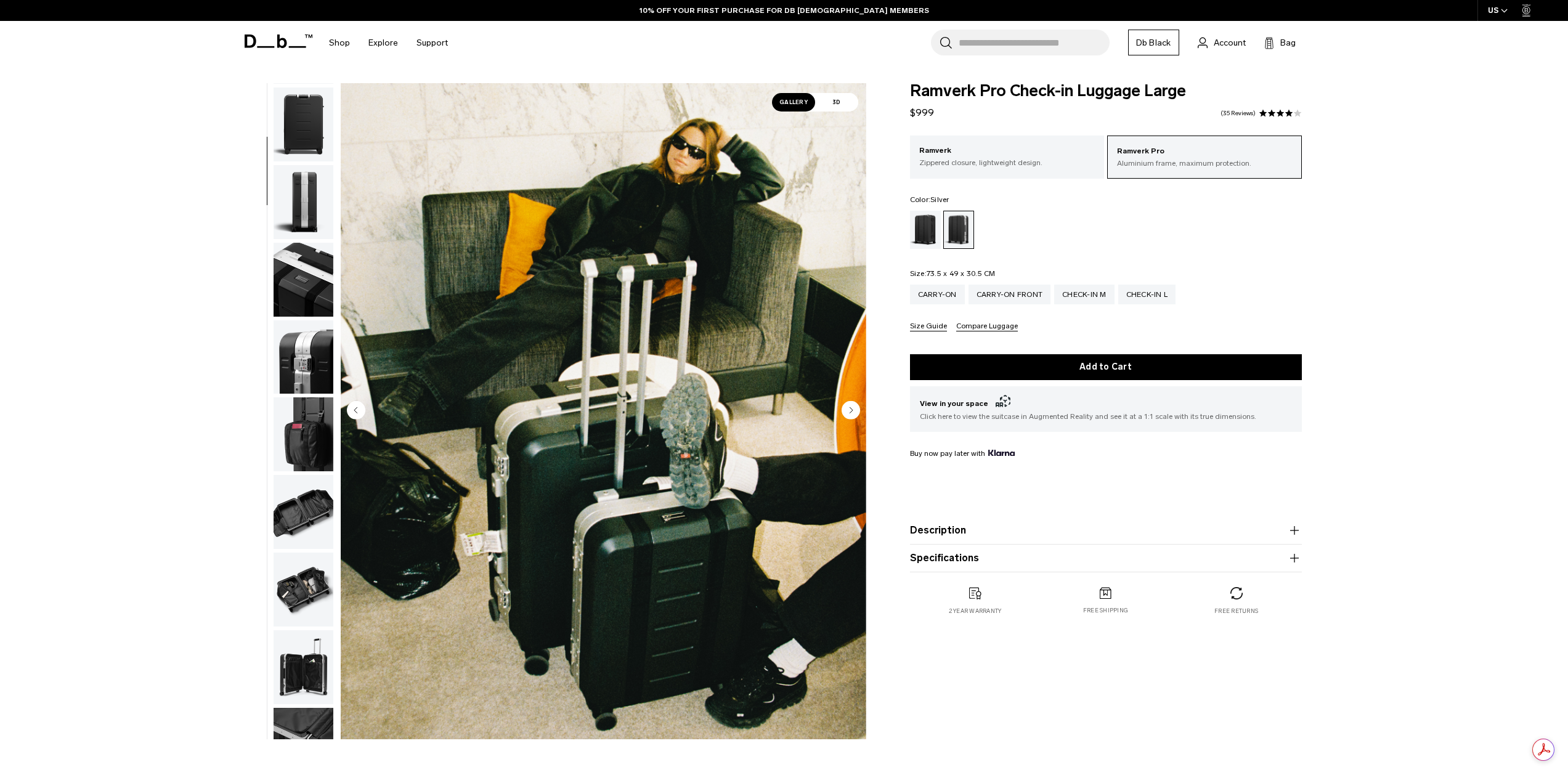
scroll to position [271, 0]
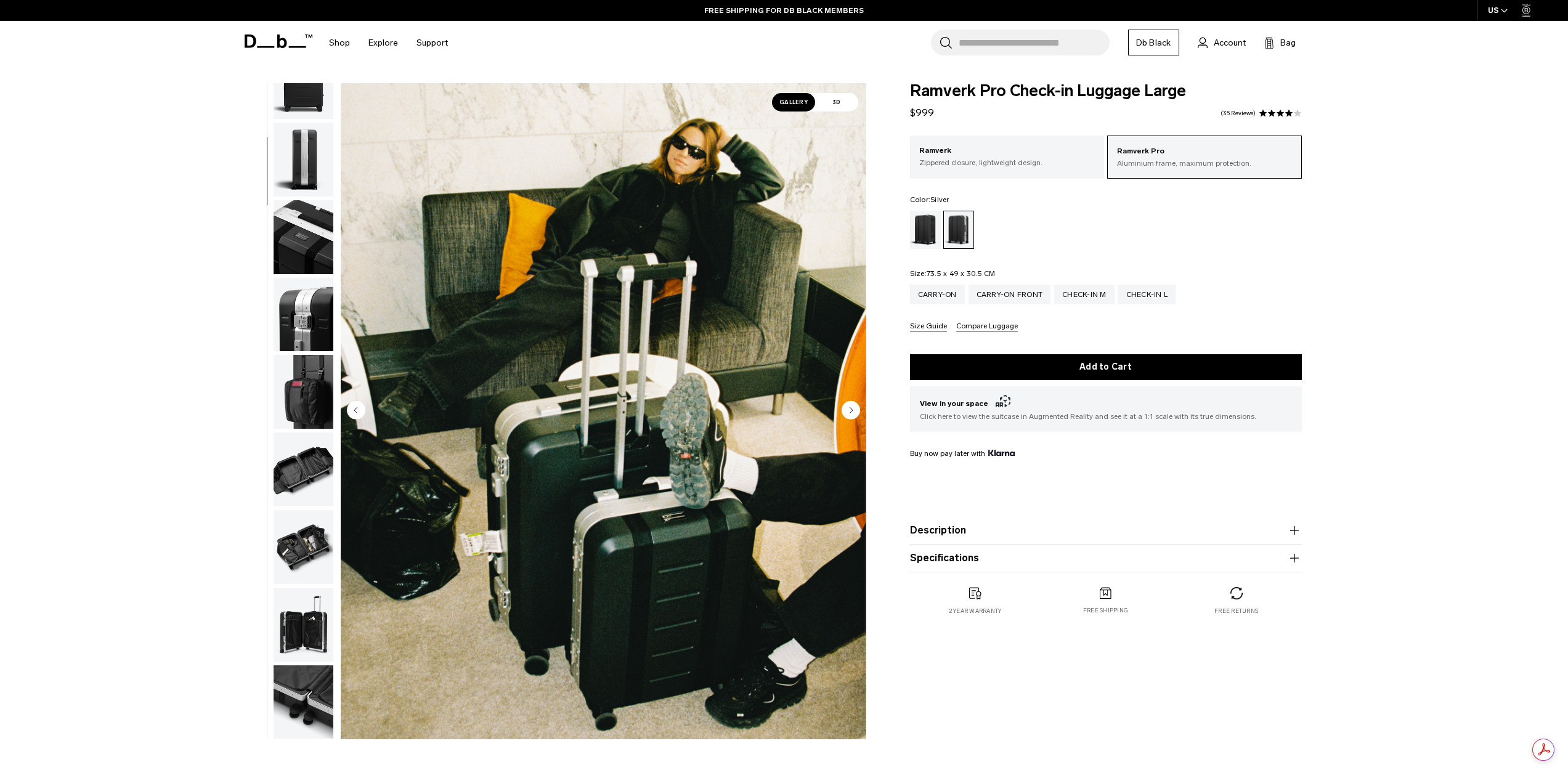
click at [294, 311] on img "button" at bounding box center [303, 315] width 60 height 74
